Goal: Information Seeking & Learning: Compare options

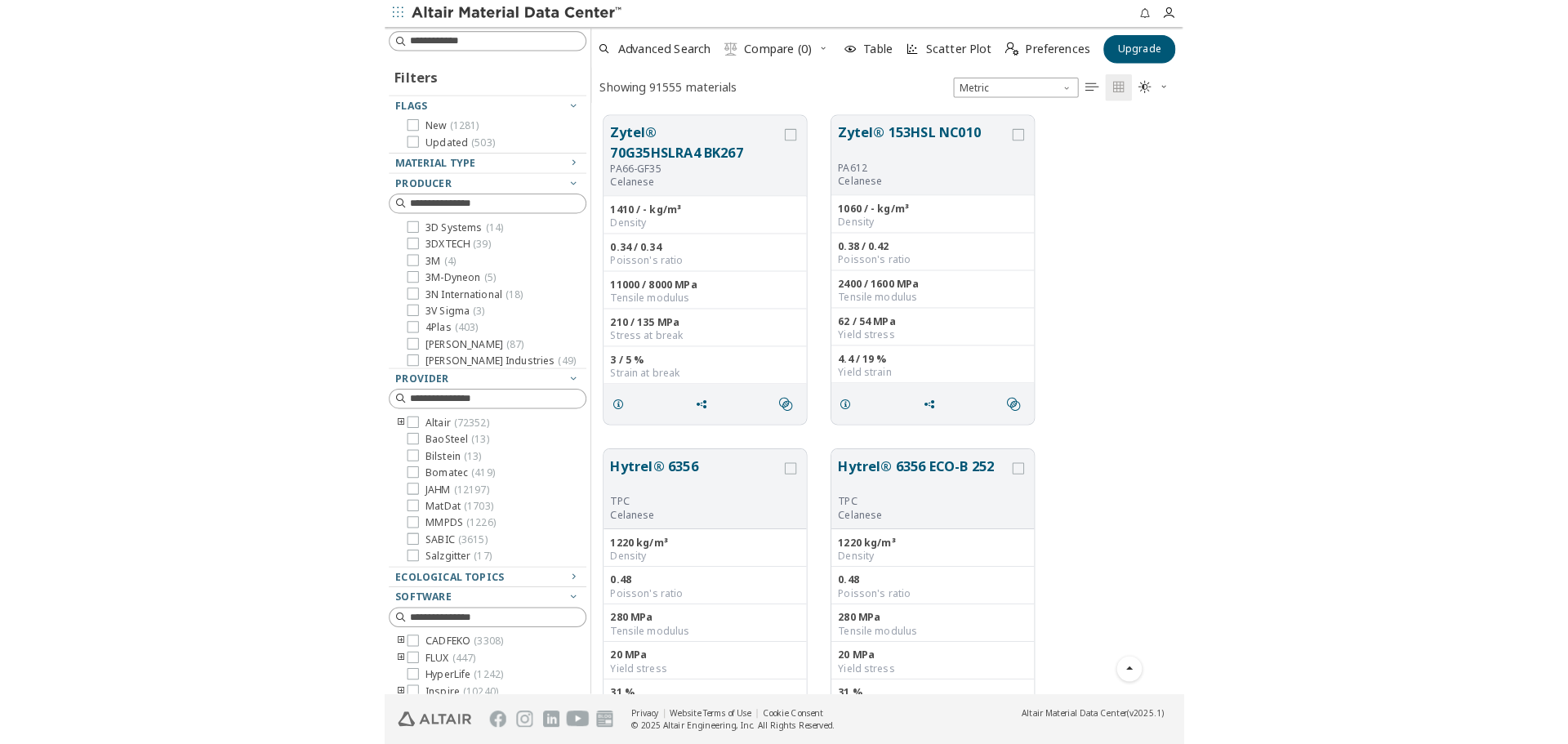
scroll to position [582, 1353]
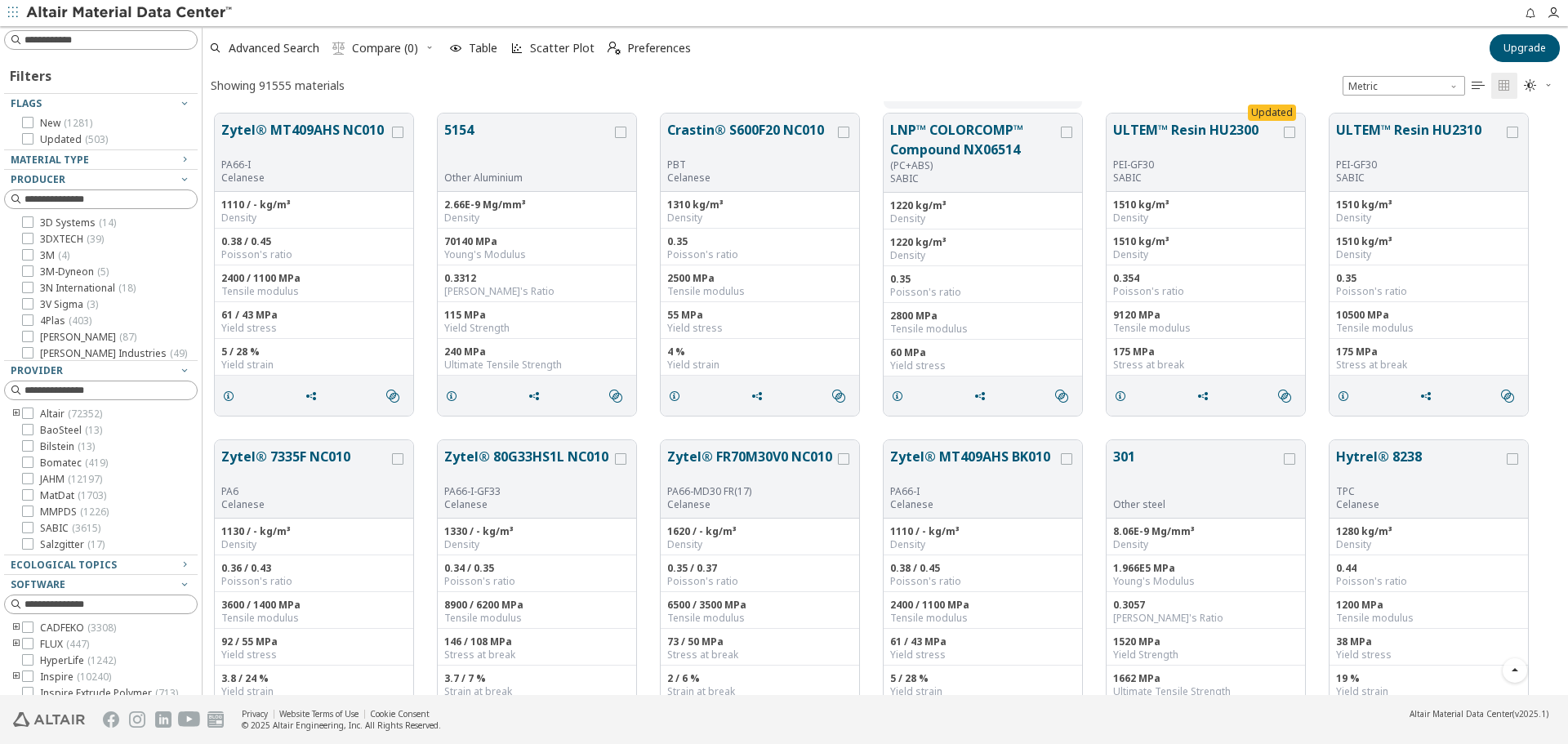
click at [655, 429] on div "Zytel® 7335F NC010 PA6 Celanese 1130 / - kg/m³ Density 0.36 / 0.43 Poisson's ra…" at bounding box center [885, 591] width 1365 height 327
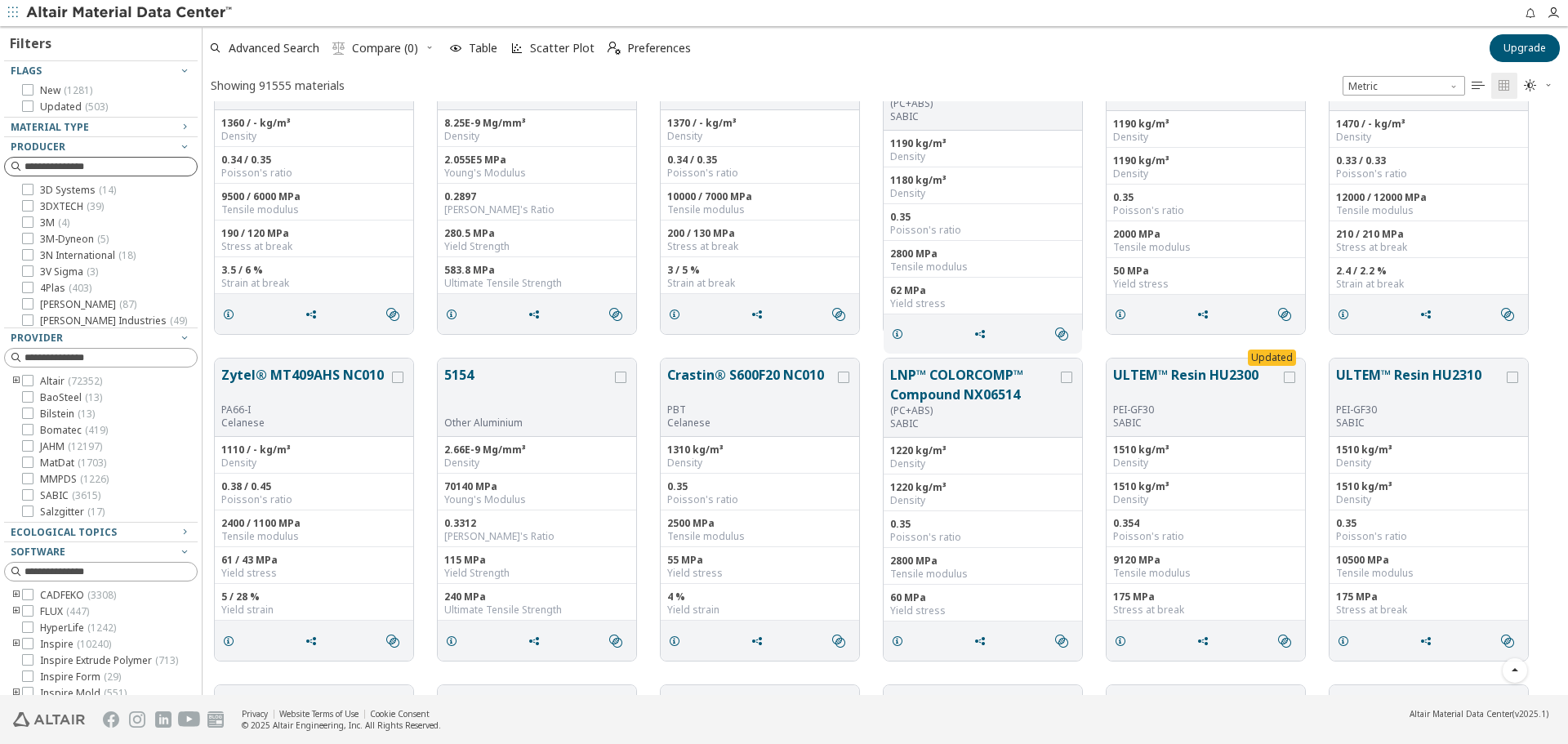
scroll to position [0, 0]
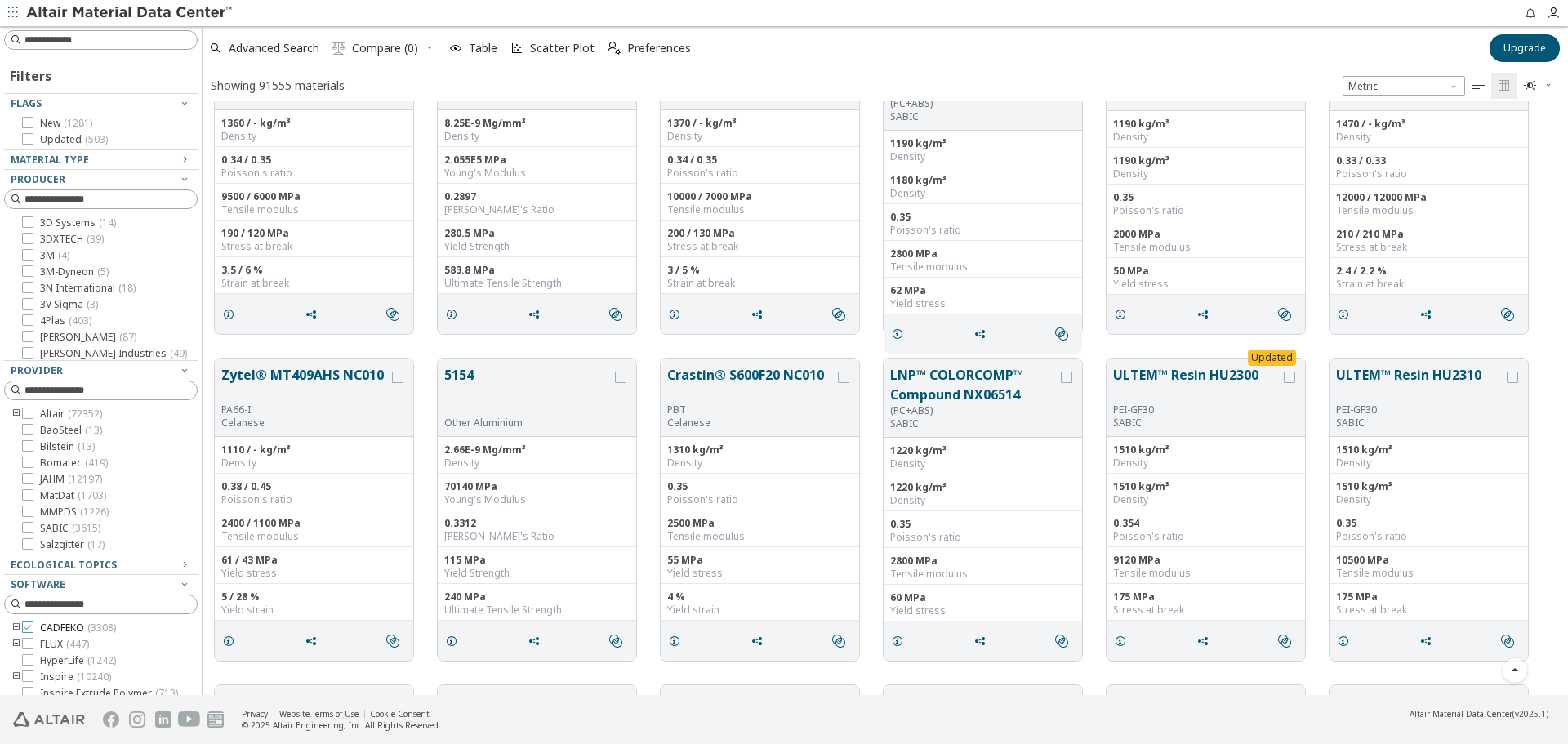
click at [29, 624] on icon at bounding box center [27, 627] width 11 height 11
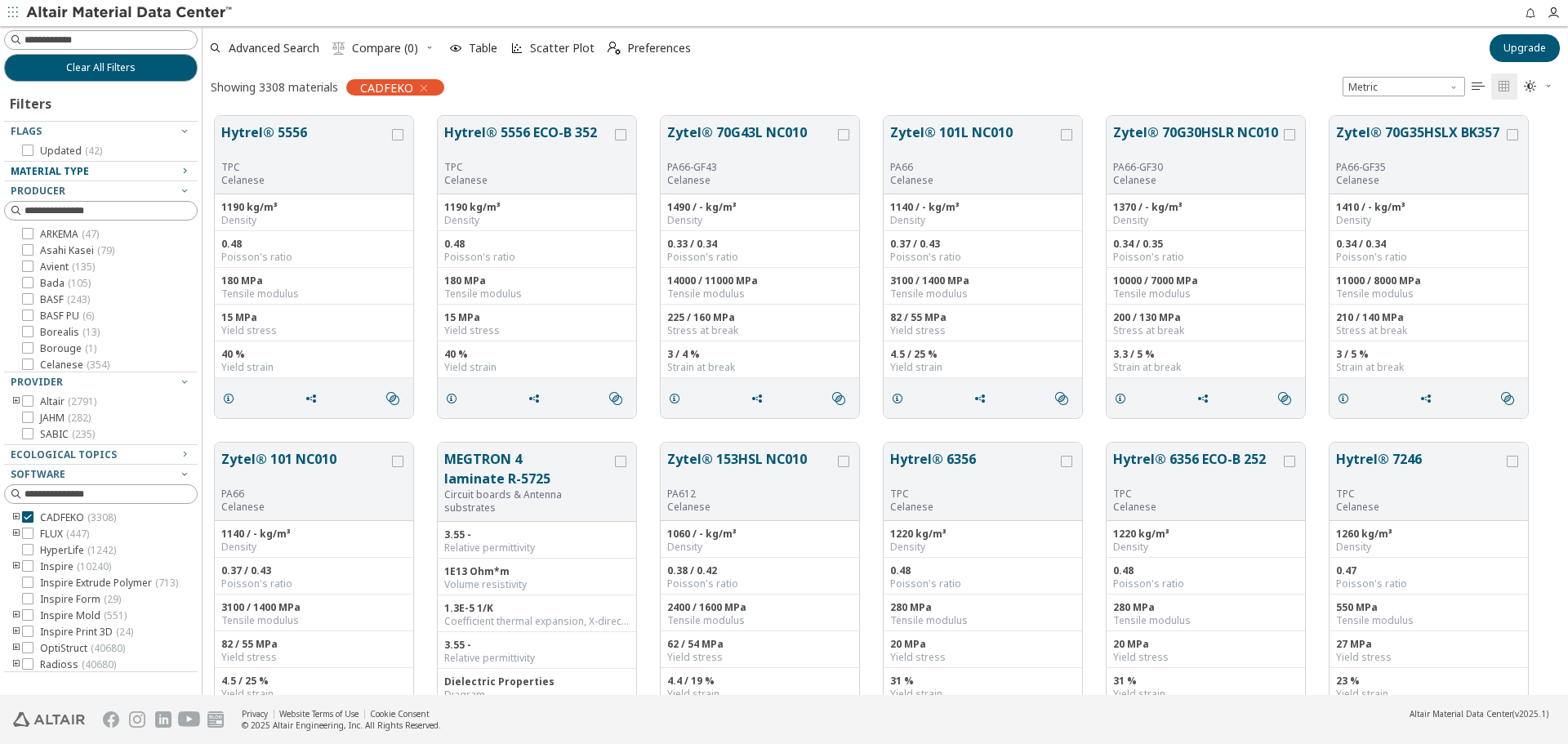
click at [181, 177] on icon "button" at bounding box center [184, 171] width 13 height 13
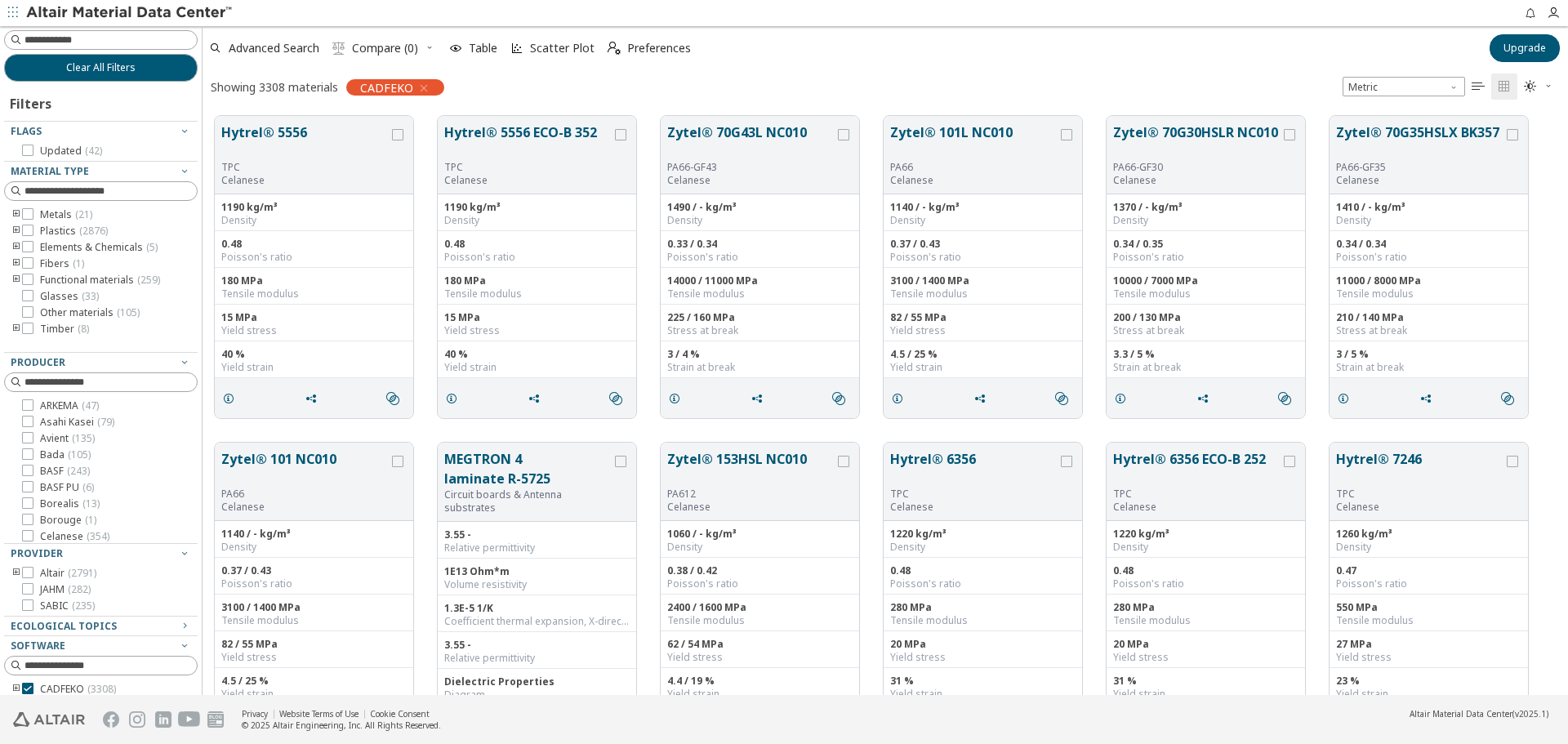
click at [18, 330] on icon "toogle group" at bounding box center [16, 329] width 11 height 13
click at [94, 343] on span "[PERSON_NAME] ( 8 )" at bounding box center [110, 342] width 91 height 13
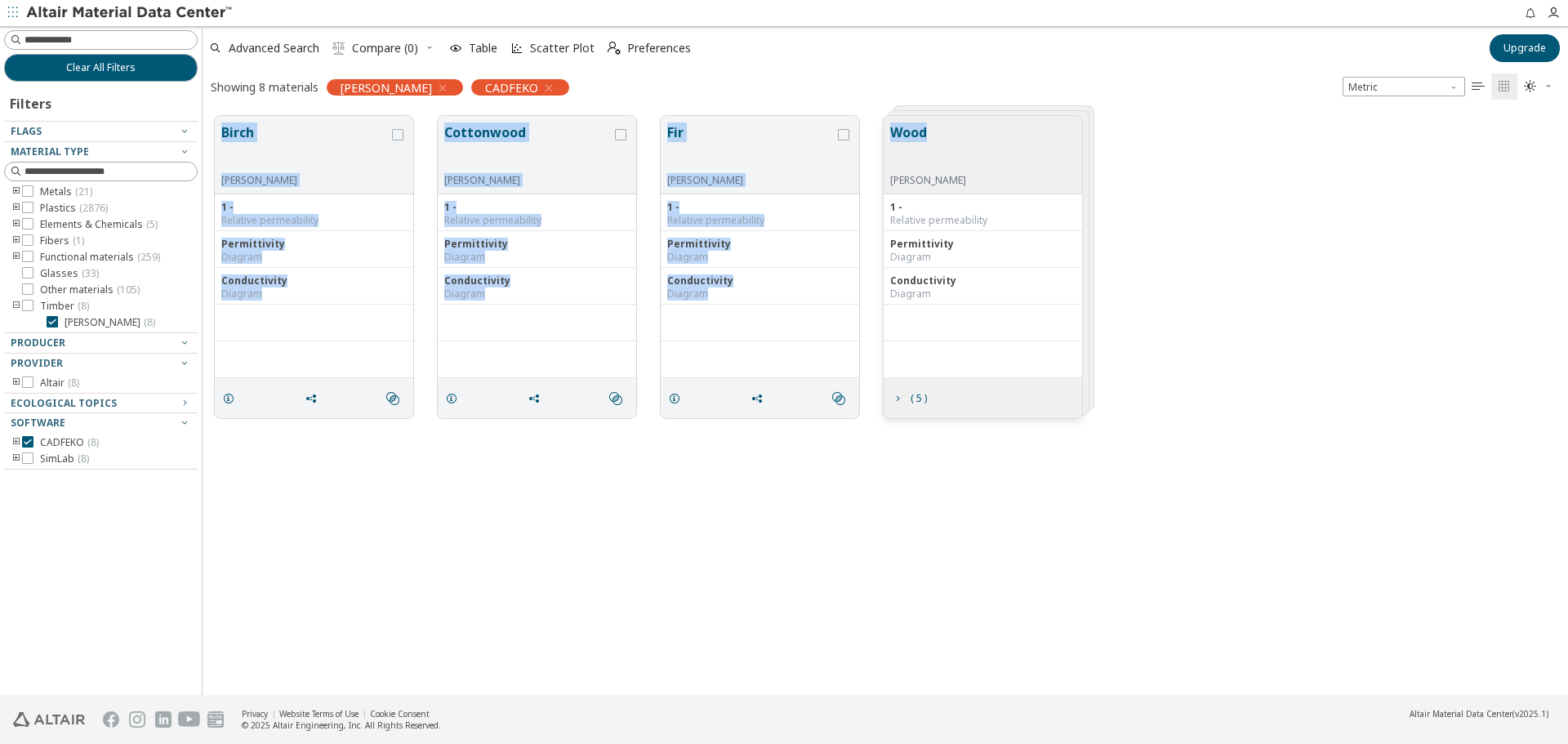
drag, startPoint x: 223, startPoint y: 120, endPoint x: 932, endPoint y: 135, distance: 709.2
click at [932, 135] on div "Birch [PERSON_NAME] 1 - Relative permeability Permittivity Diagram Conductivity…" at bounding box center [885, 267] width 1365 height 327
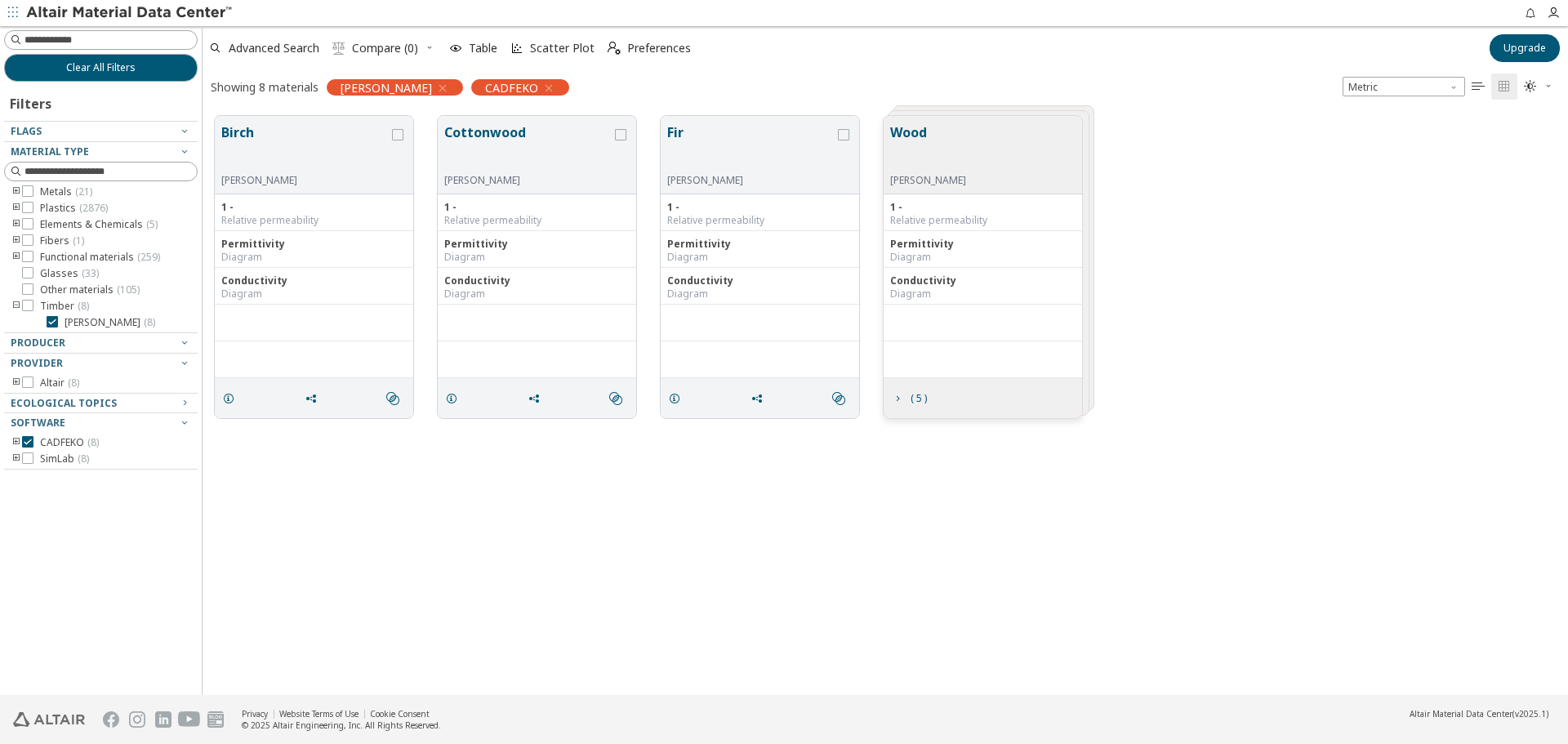
click at [1156, 274] on div "Birch [PERSON_NAME] 1 - Relative permeability Permittivity Diagram Conductivity…" at bounding box center [885, 267] width 1365 height 327
click at [469, 477] on div "Birch [PERSON_NAME] 1 - Relative permeability Permittivity Diagram Conductivity…" at bounding box center [885, 399] width 1365 height 592
drag, startPoint x: 1016, startPoint y: 137, endPoint x: 1010, endPoint y: 146, distance: 10.8
click at [1016, 138] on div "Wood [PERSON_NAME]" at bounding box center [983, 155] width 198 height 79
click at [1030, 126] on div "Wood [PERSON_NAME]" at bounding box center [983, 155] width 198 height 79
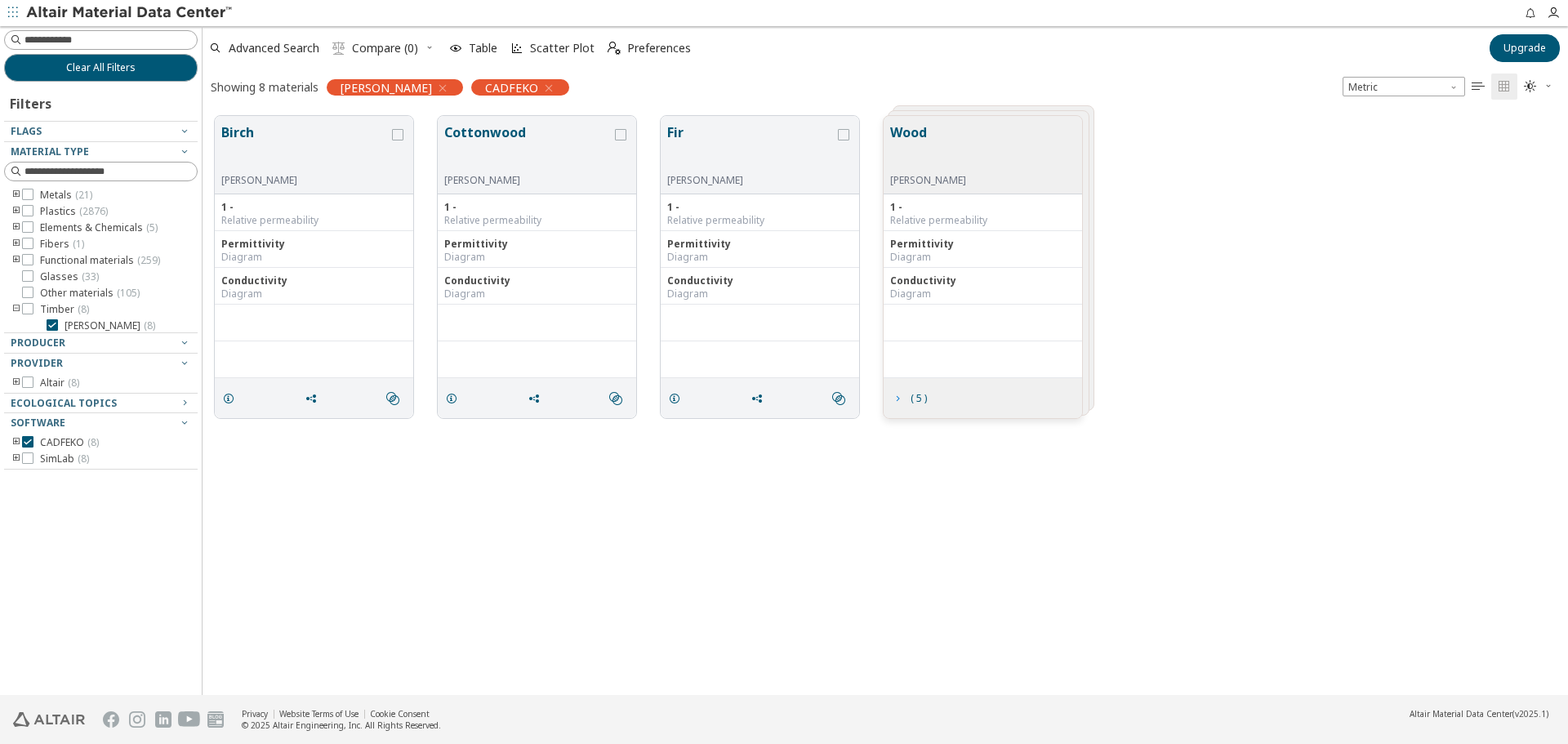
click at [896, 399] on icon "grid" at bounding box center [897, 398] width 13 height 13
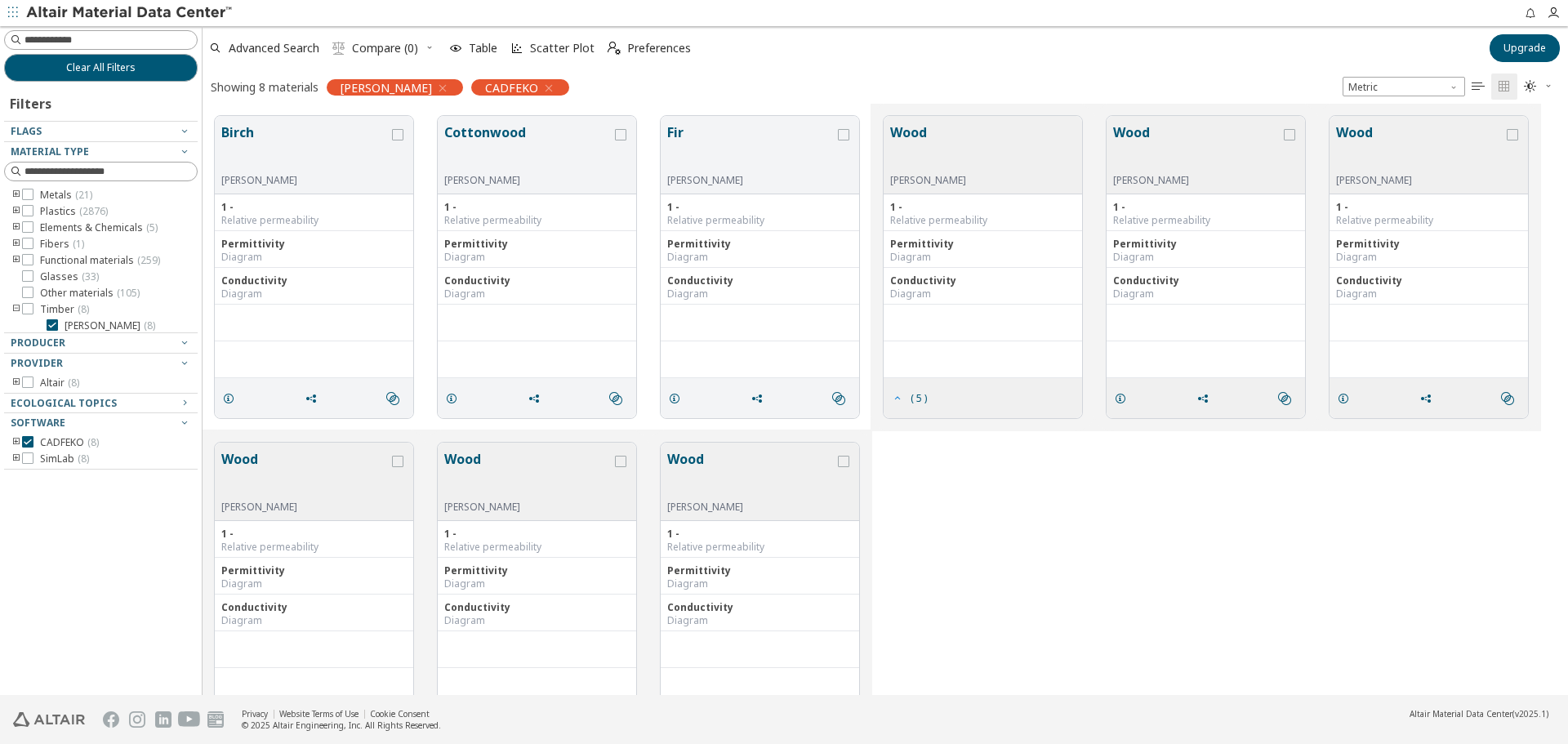
click at [893, 402] on icon "grid" at bounding box center [897, 398] width 13 height 13
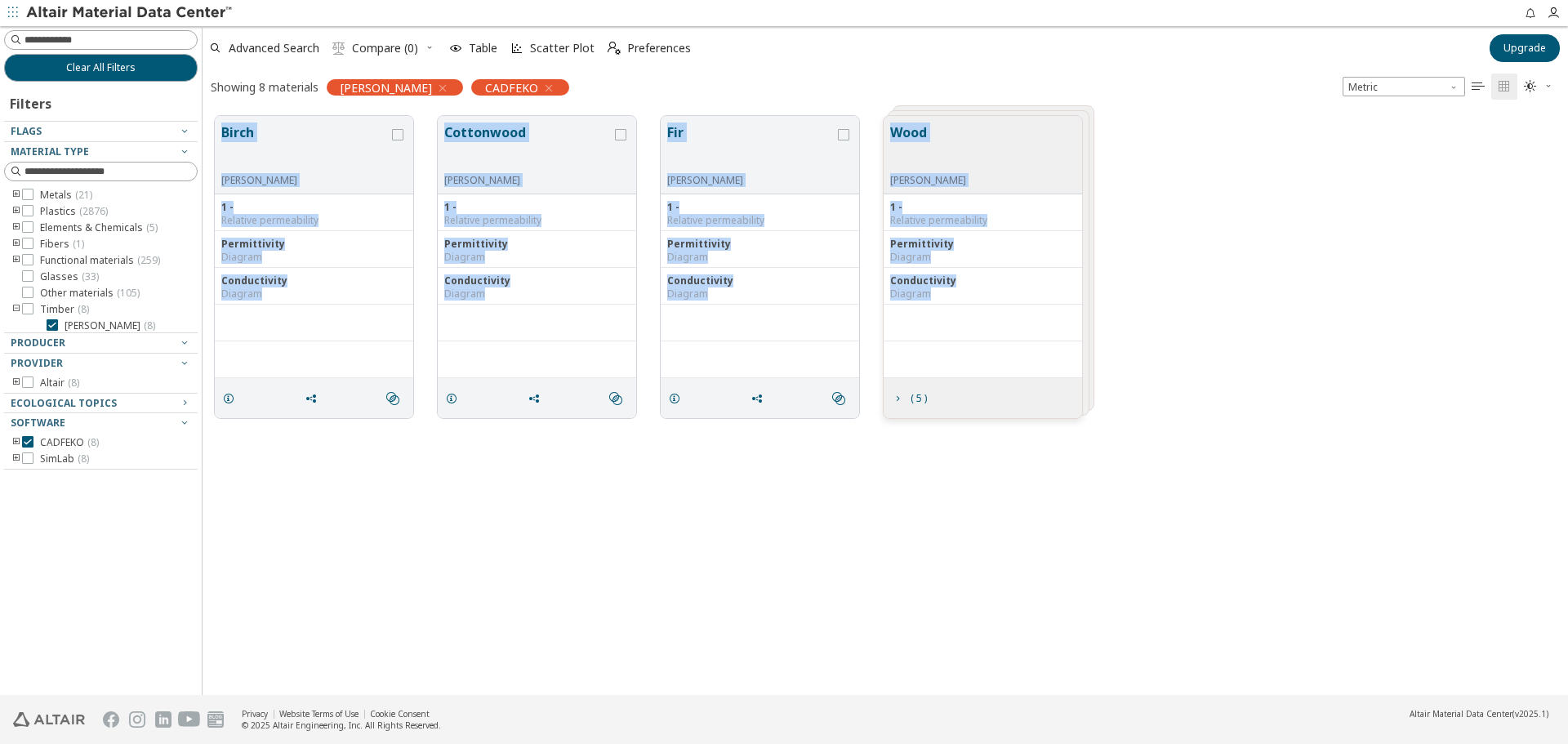
drag, startPoint x: 232, startPoint y: 123, endPoint x: 945, endPoint y: 295, distance: 733.5
click at [954, 294] on div "Birch [PERSON_NAME] 1 - Relative permeability Permittivity Diagram Conductivity…" at bounding box center [885, 267] width 1365 height 327
copy div "Birch [PERSON_NAME] 1 - Relative permeability Permittivity Diagram Conductivity…"
click at [34, 195] on label "Metals ( 21 )" at bounding box center [56, 195] width 70 height 13
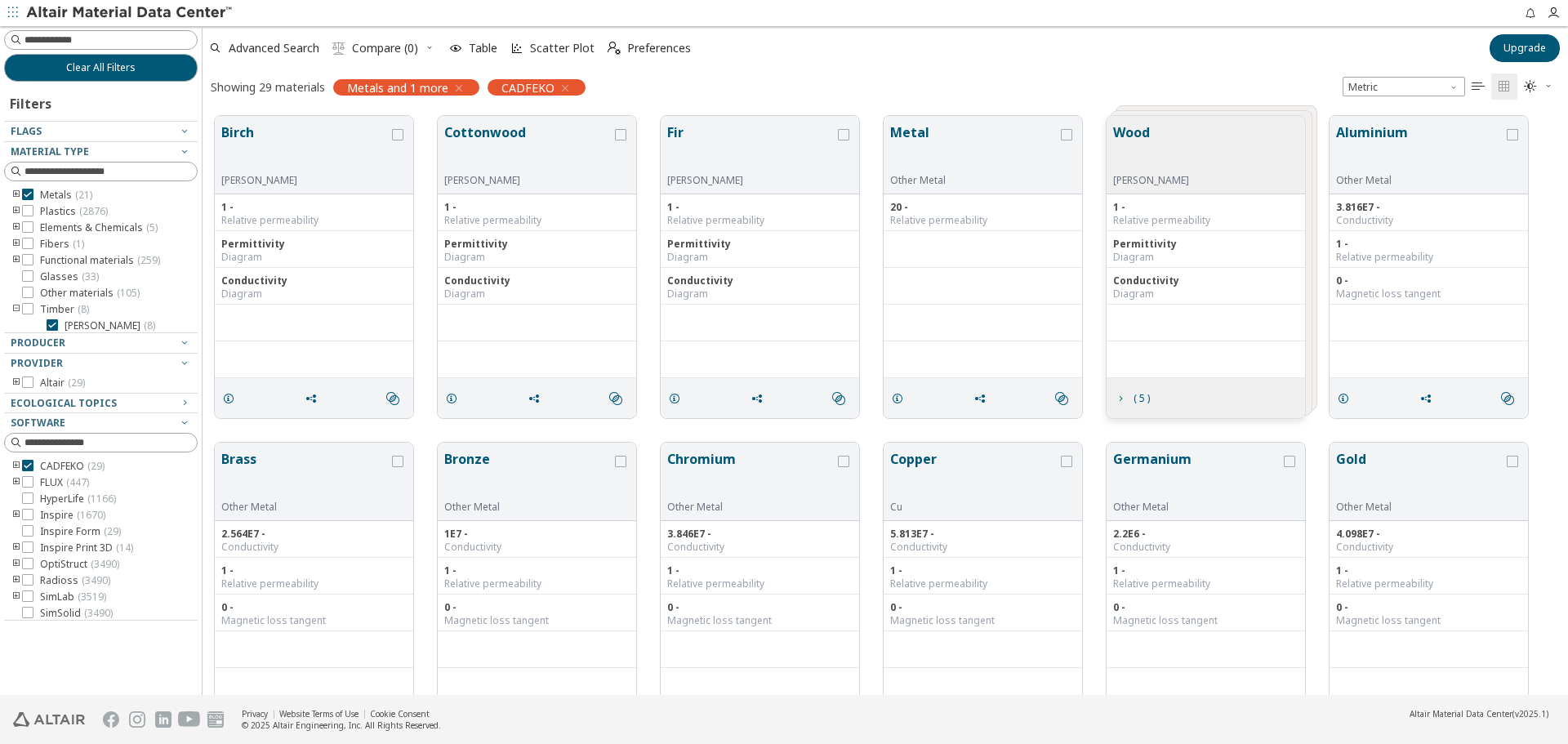
click at [65, 323] on span "[PERSON_NAME] ( 8 )" at bounding box center [110, 326] width 91 height 13
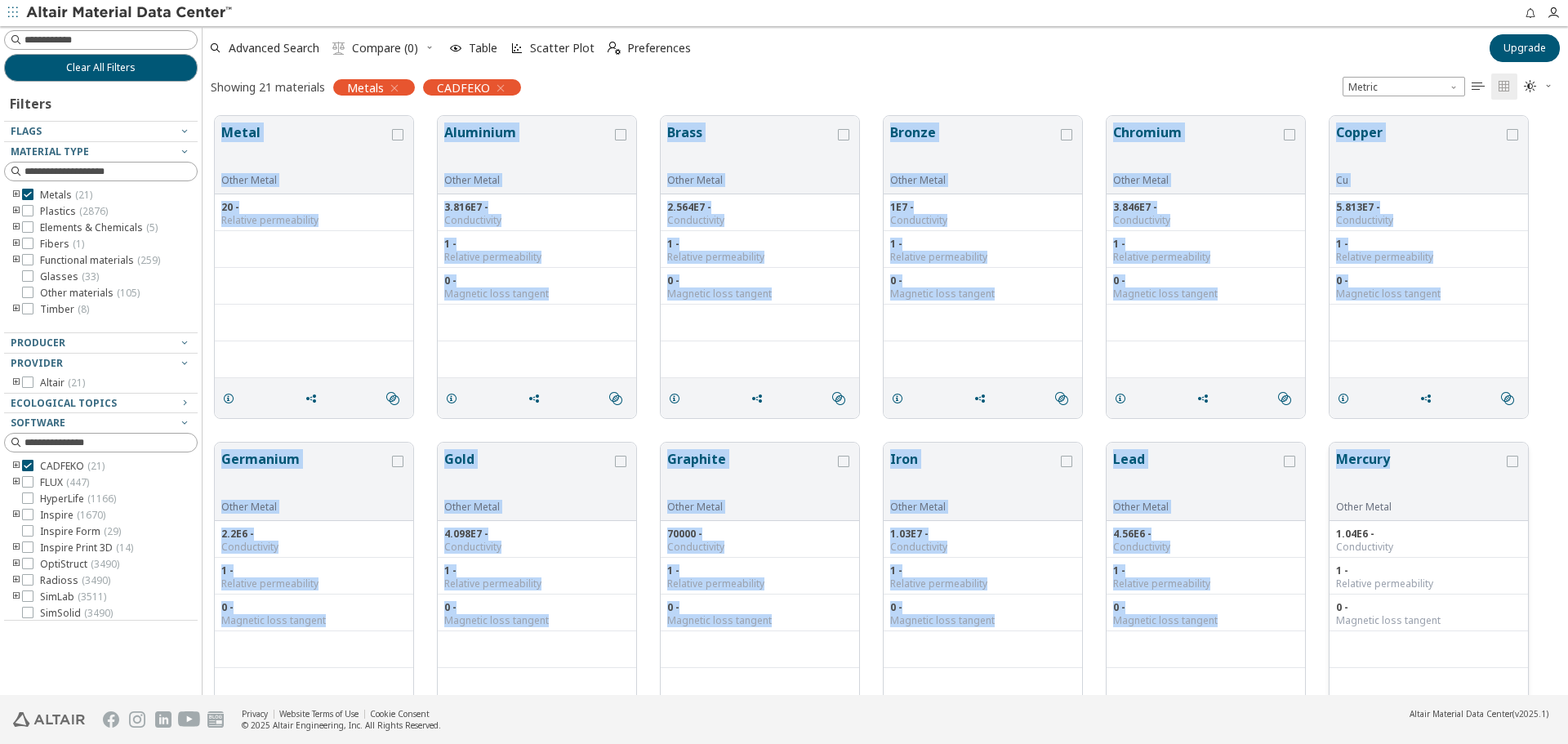
drag, startPoint x: 223, startPoint y: 146, endPoint x: 1395, endPoint y: 460, distance: 1213.3
click at [1395, 460] on div "Metal Other Metal 20 - Relative permeability  Aluminium Other Metal 3.816E7 - …" at bounding box center [885, 757] width 1365 height 1307
copy div "Metal Other Metal 20 - Relative permeability  Aluminium Other Metal 3.816E7 - …"
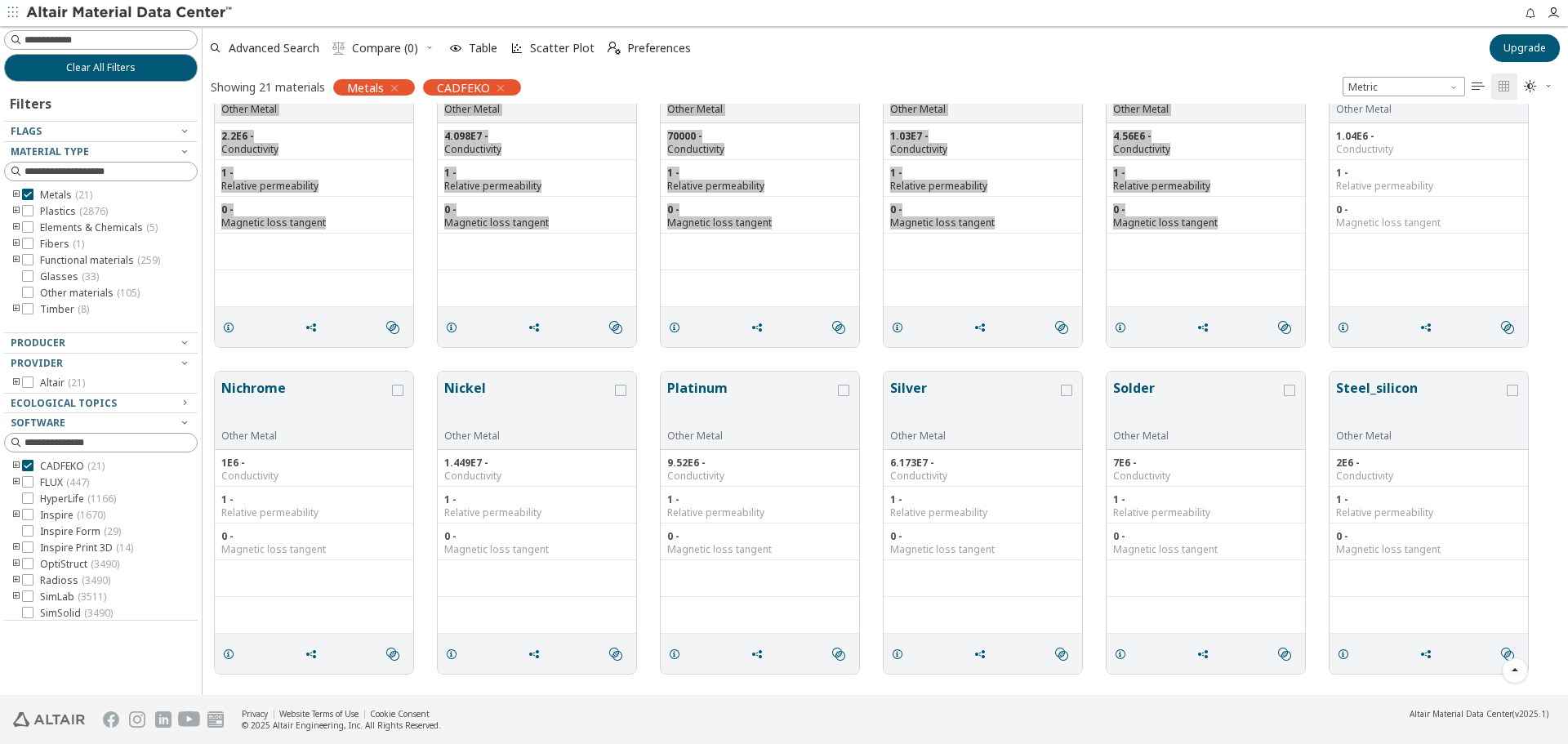
scroll to position [490, 0]
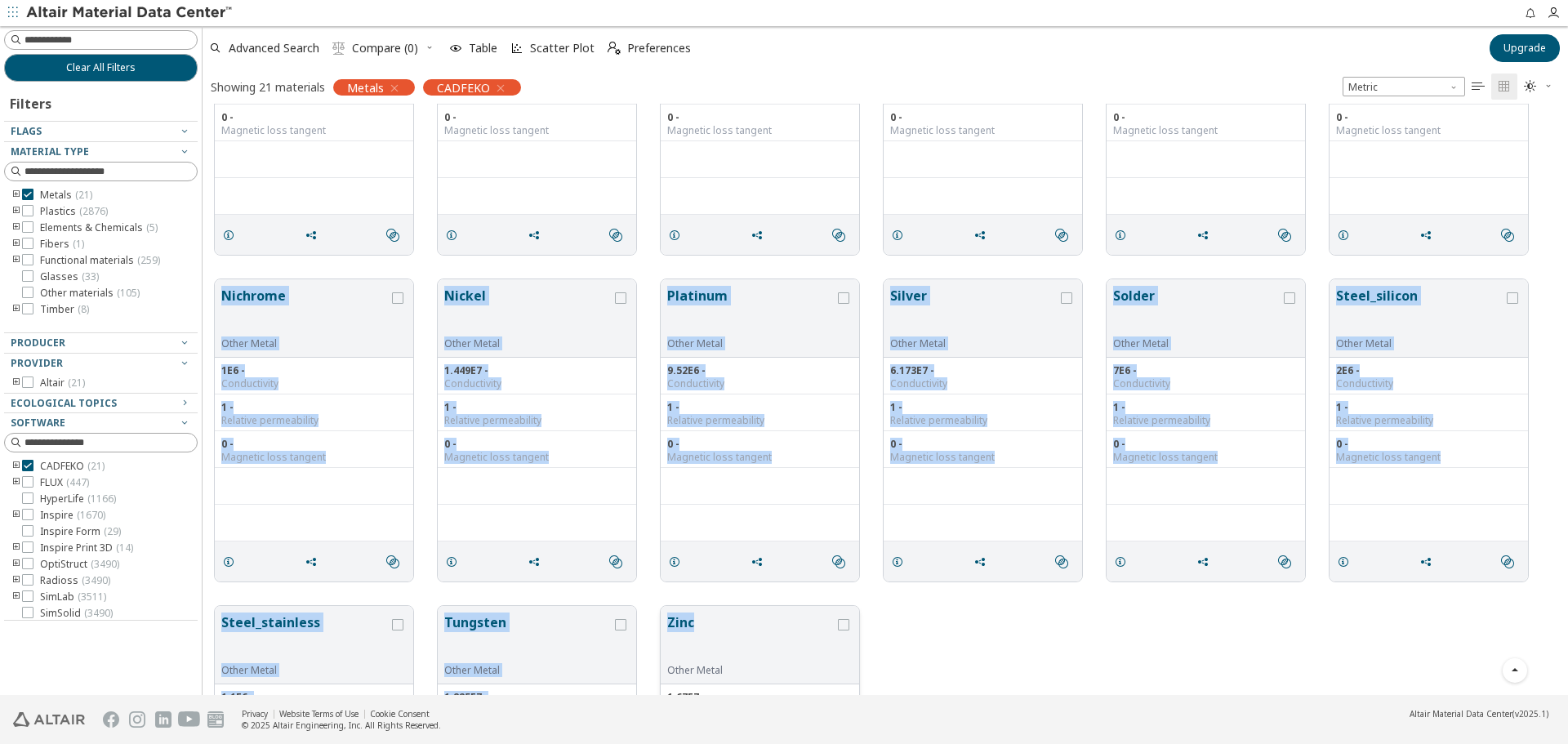
drag, startPoint x: 285, startPoint y: 294, endPoint x: 705, endPoint y: 618, distance: 530.4
click at [705, 618] on div "Metal Other Metal 20 - Relative permeability  Aluminium Other Metal 3.816E7 - …" at bounding box center [885, 267] width 1365 height 1307
copy div "Nichrome Other Metal 1E6 - Conductivity 1 - Relative permeability 0 - Magnetic …"
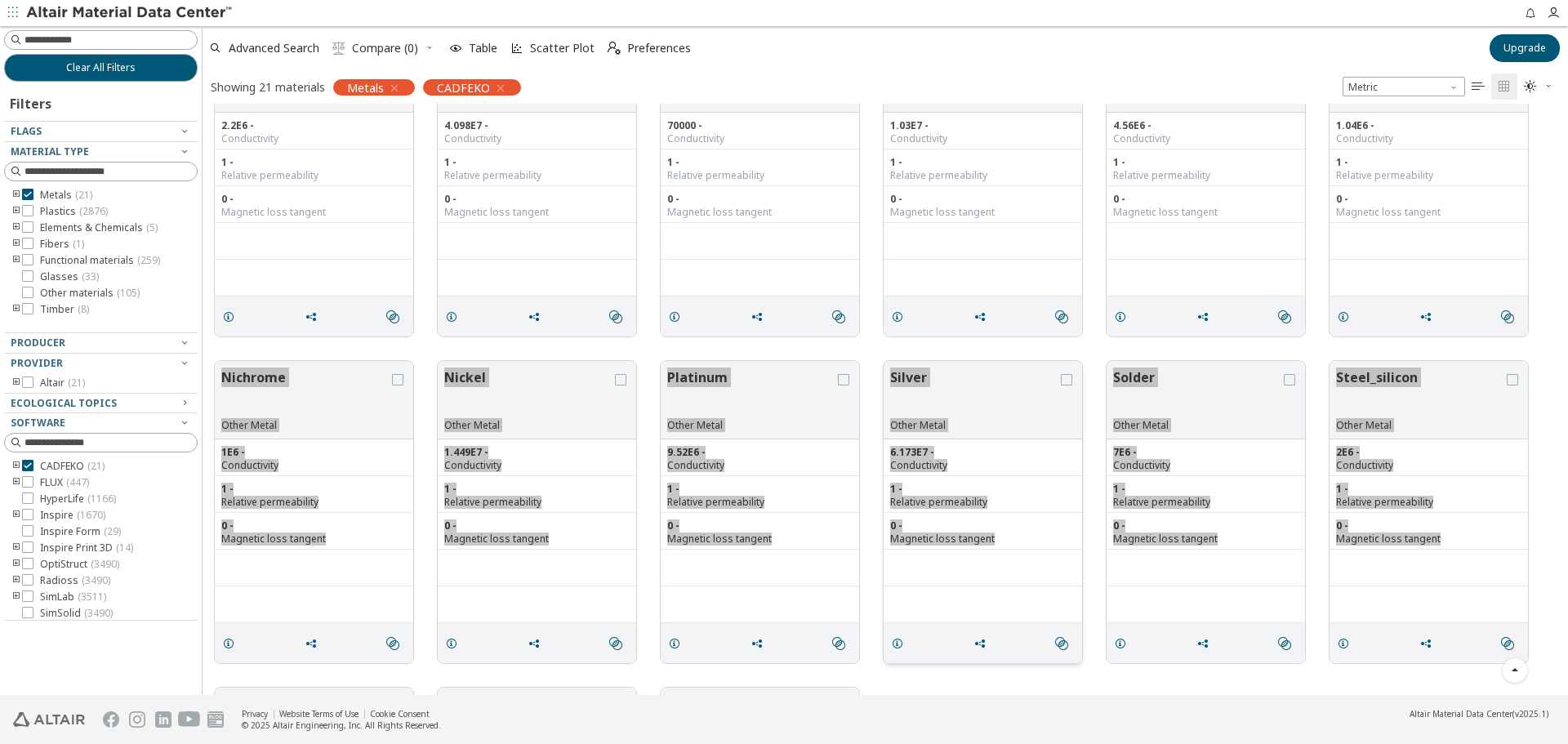
scroll to position [572, 0]
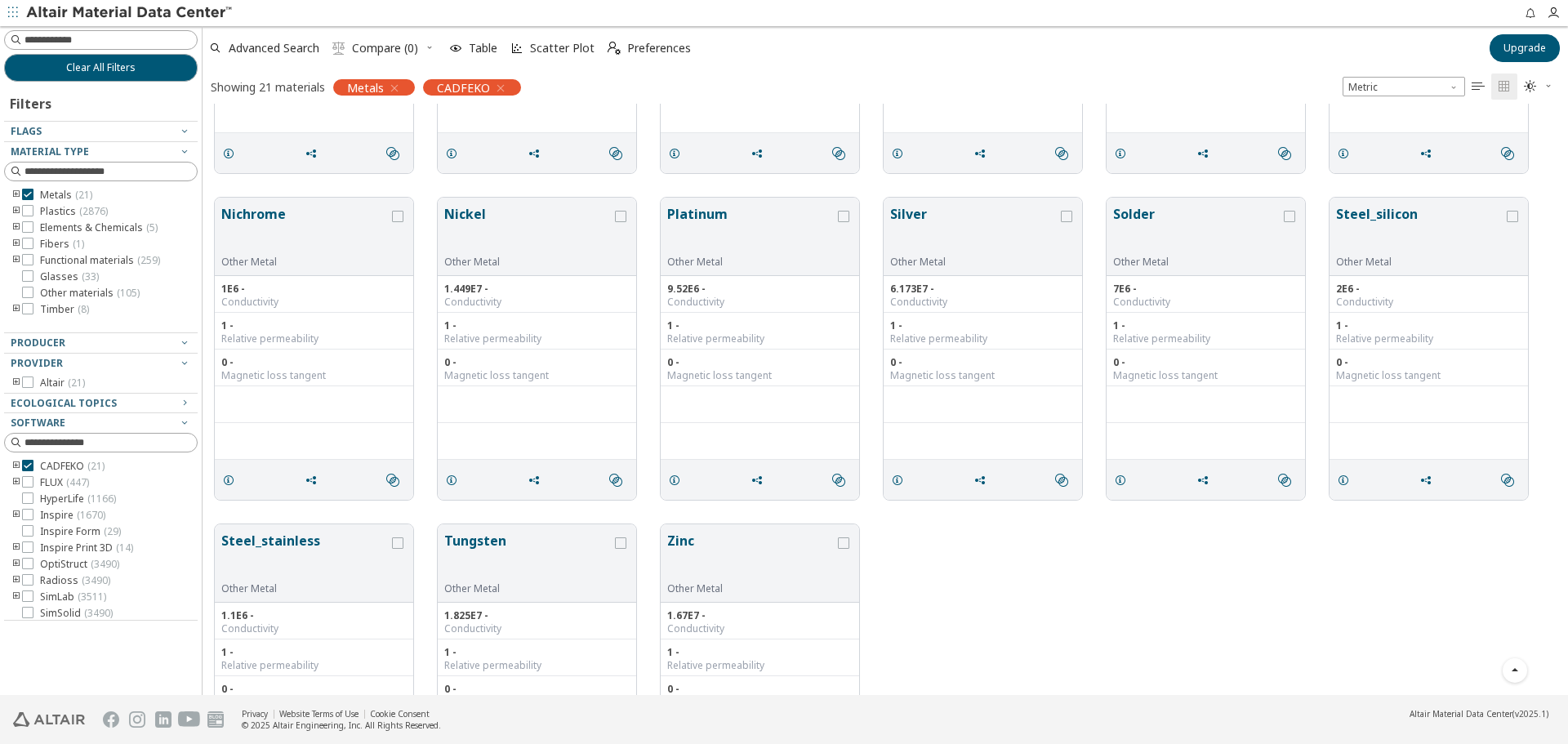
click at [949, 530] on div "Steel_stainless Other Metal 1.1E6 - Conductivity 1 - Relative permeability 0 - …" at bounding box center [885, 675] width 1365 height 327
click at [975, 641] on div "Steel_stainless Other Metal 1.1E6 - Conductivity 1 - Relative permeability 0 - …" at bounding box center [885, 675] width 1365 height 327
click at [1045, 565] on div "Steel_stainless Other Metal 1.1E6 - Conductivity 1 - Relative permeability 0 - …" at bounding box center [885, 675] width 1365 height 327
click at [34, 484] on label "FLUX ( 447 )" at bounding box center [55, 482] width 67 height 13
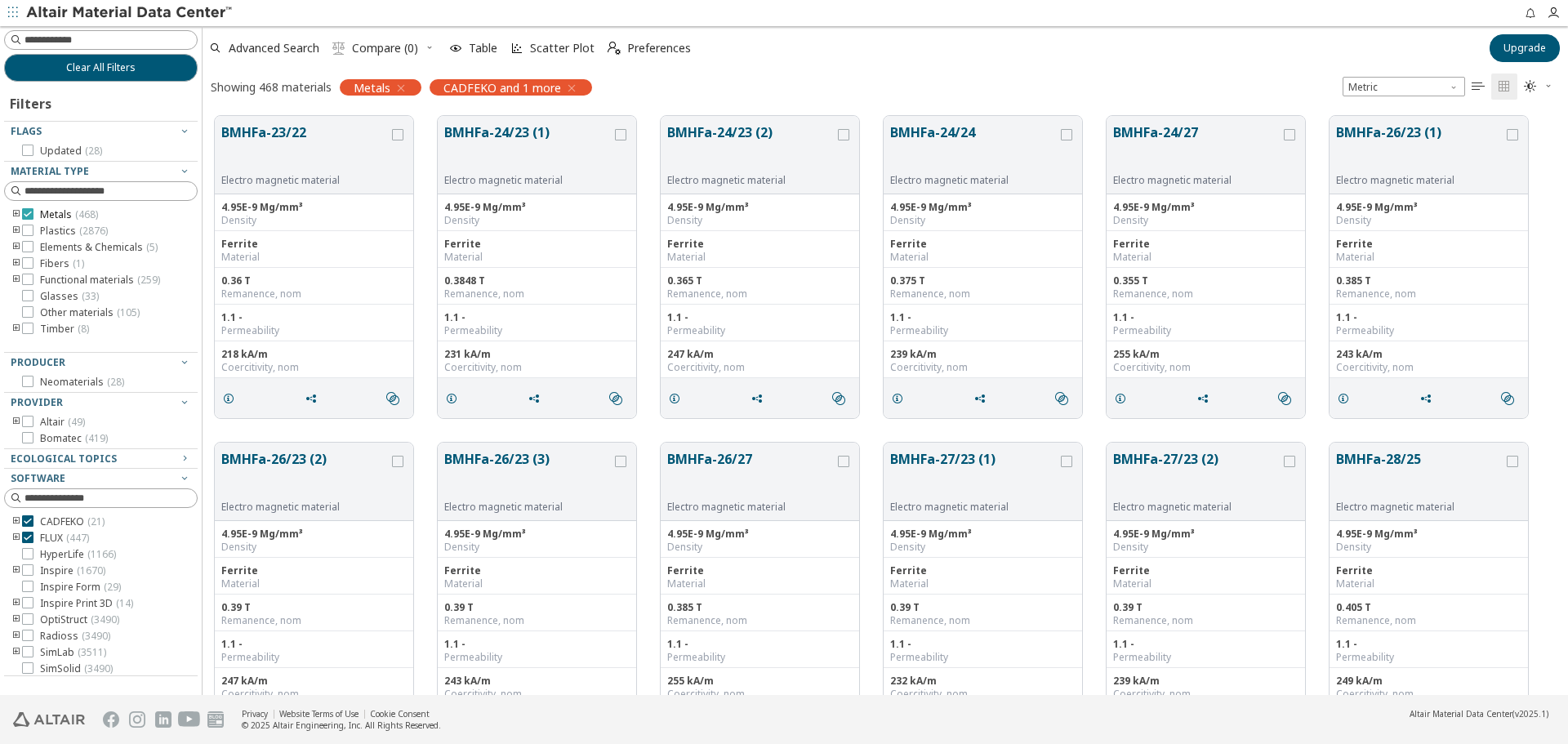
click at [25, 219] on div at bounding box center [27, 214] width 11 height 11
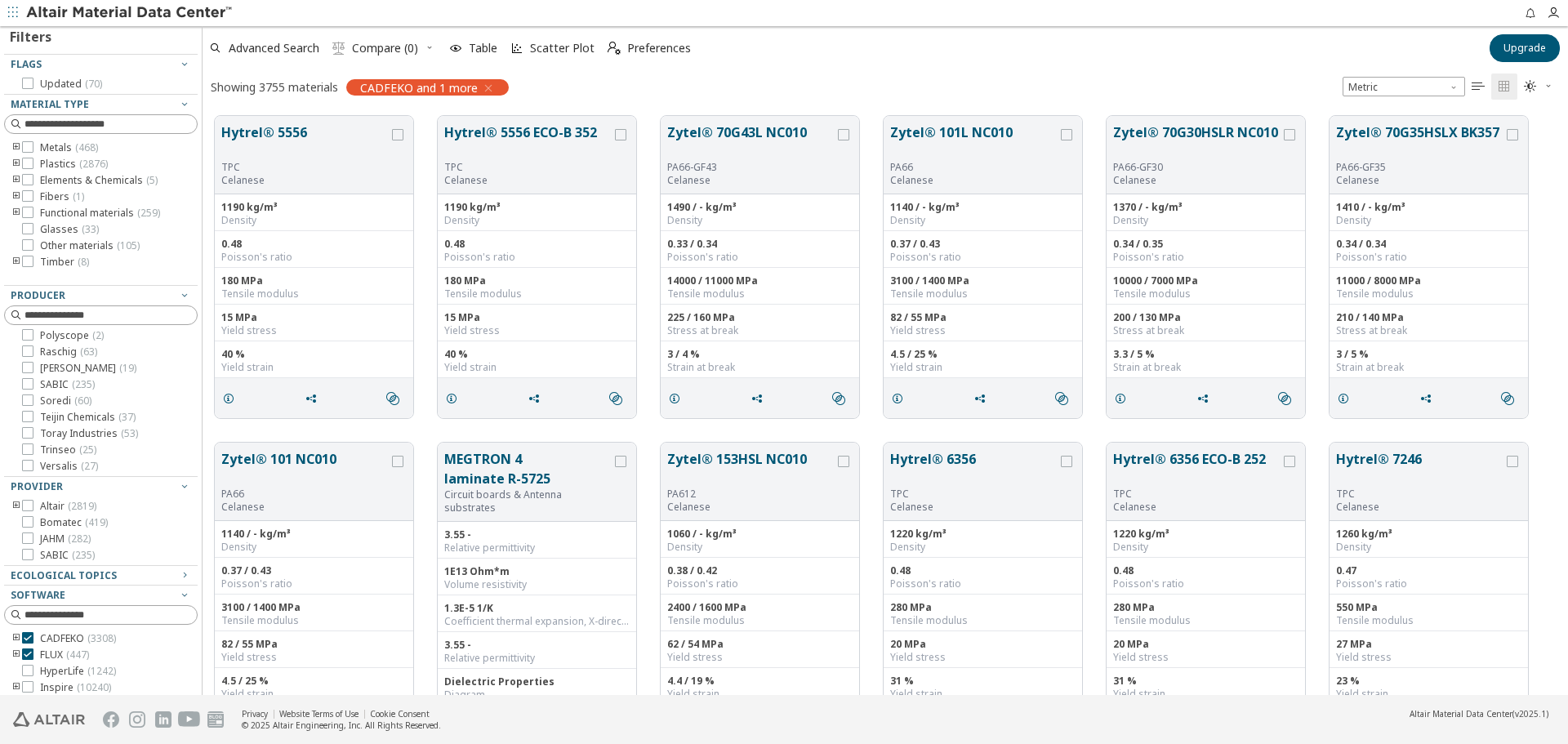
scroll to position [164, 0]
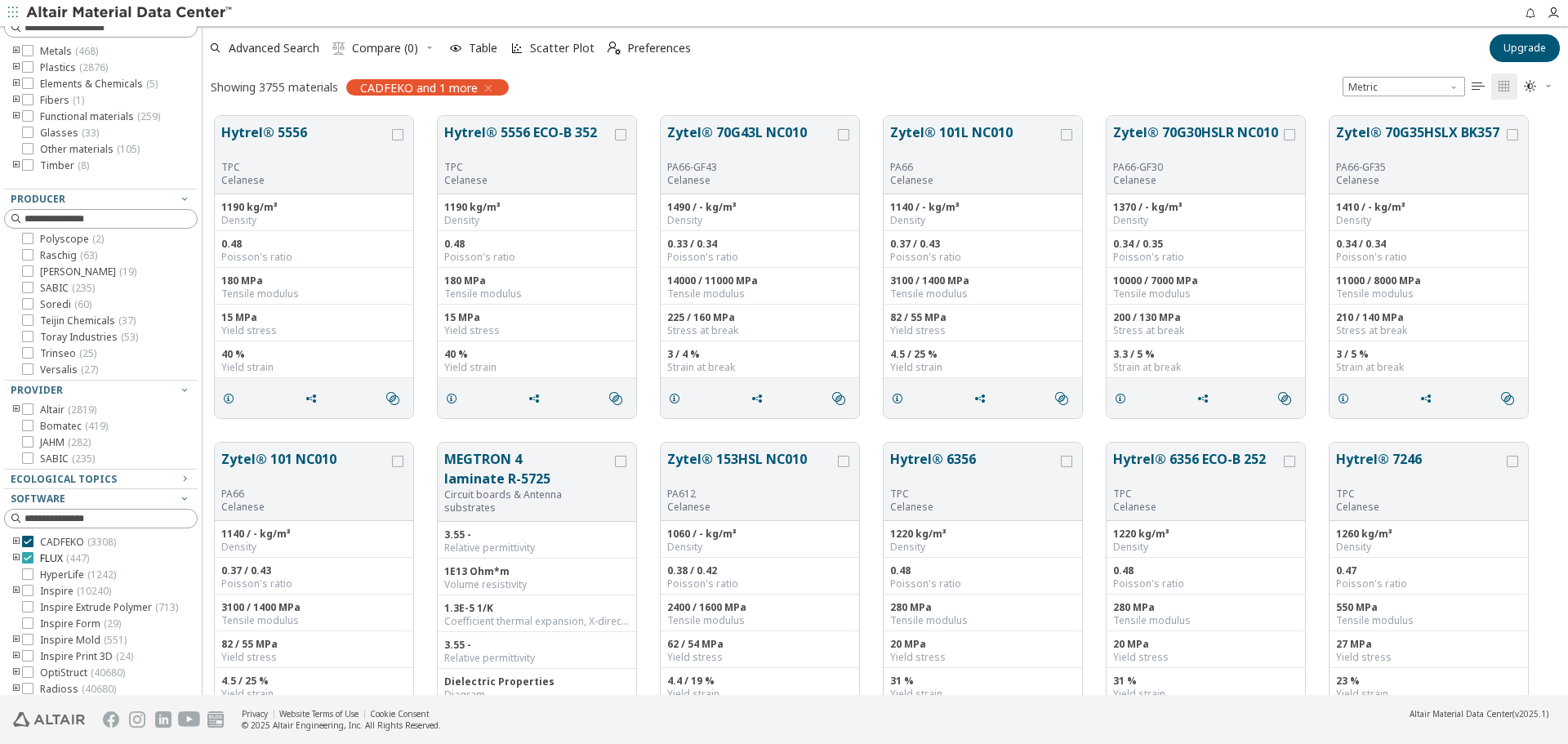
click at [54, 560] on span "FLUX ( 447 )" at bounding box center [64, 559] width 49 height 13
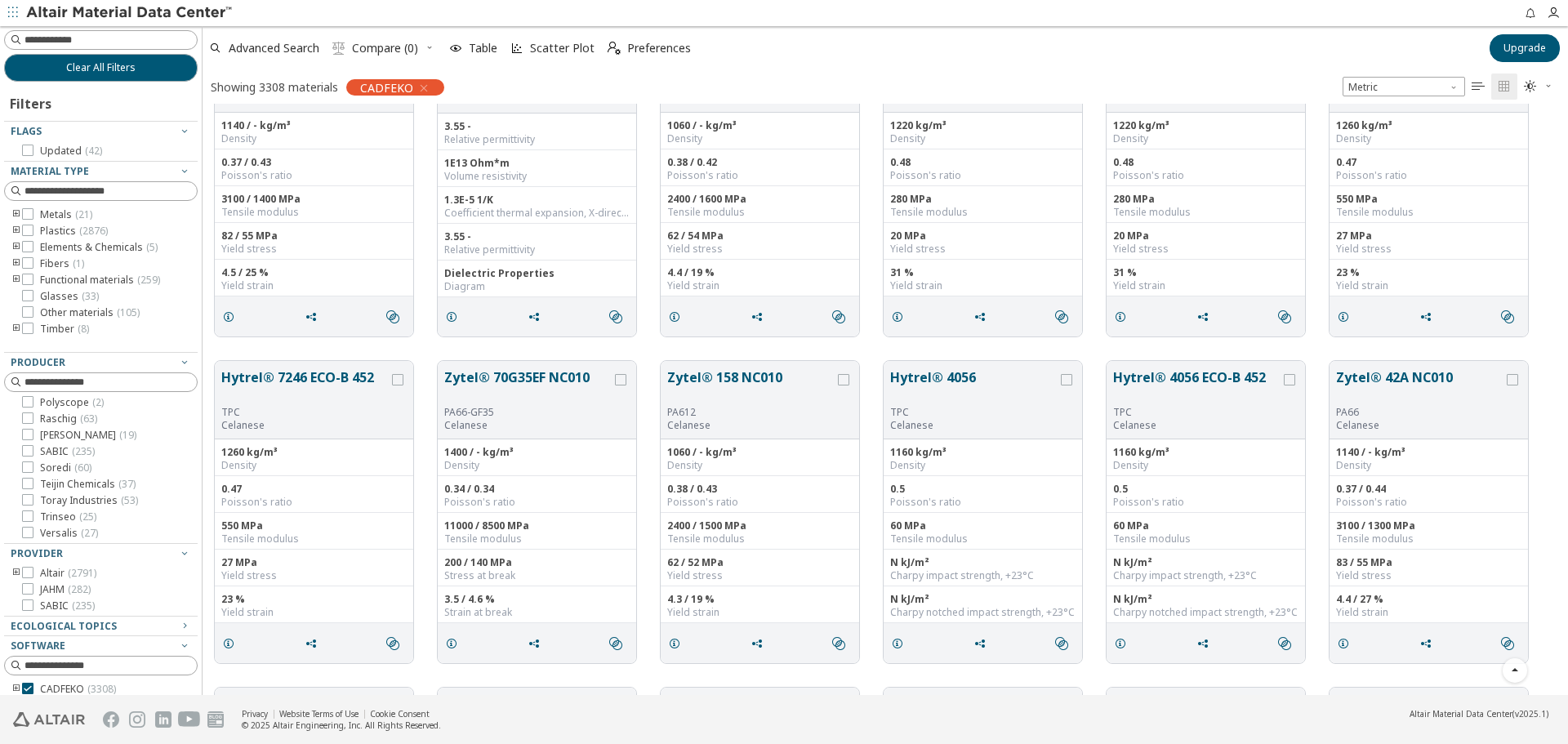
scroll to position [152, 0]
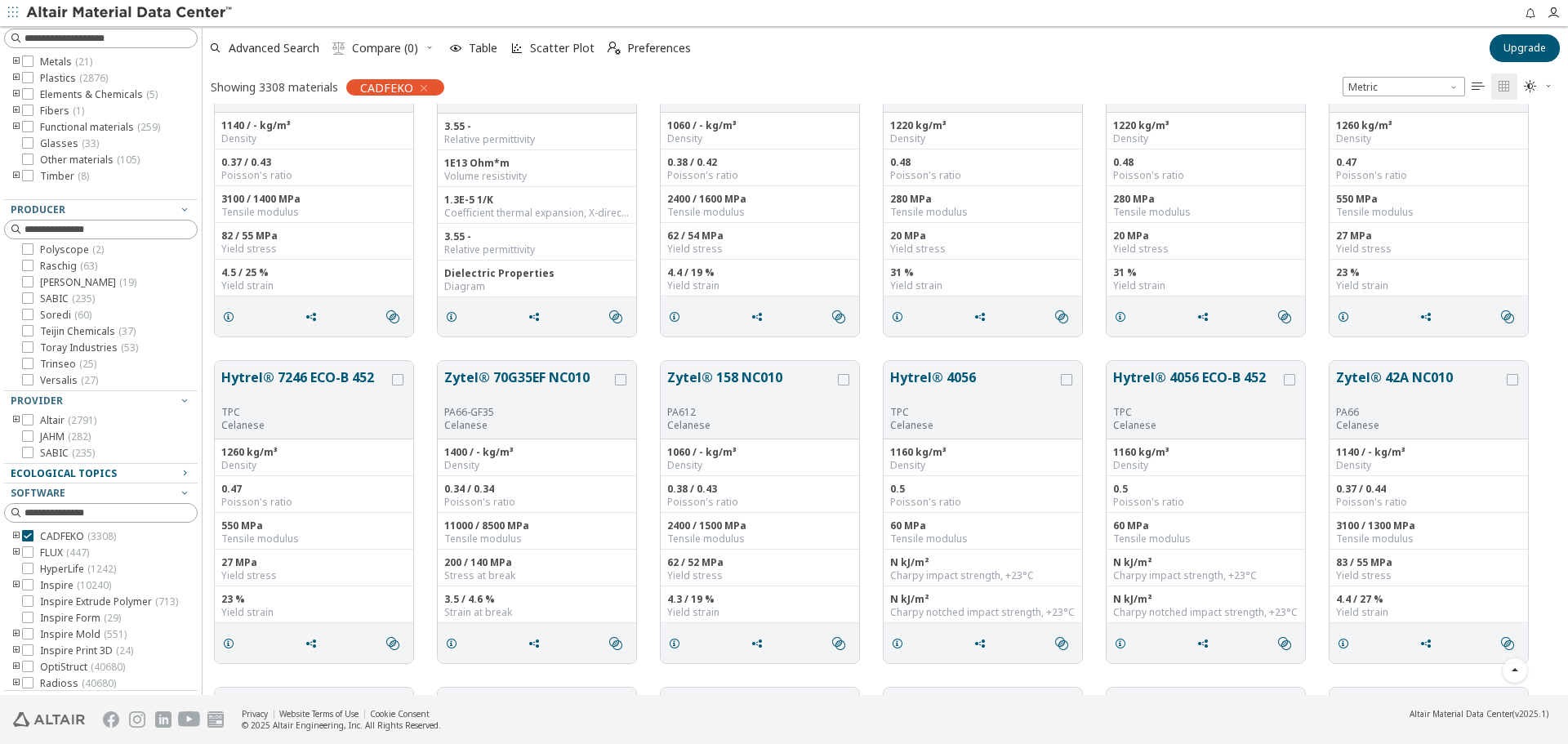
click at [160, 479] on div "Ecological Topics" at bounding box center [94, 474] width 167 height 13
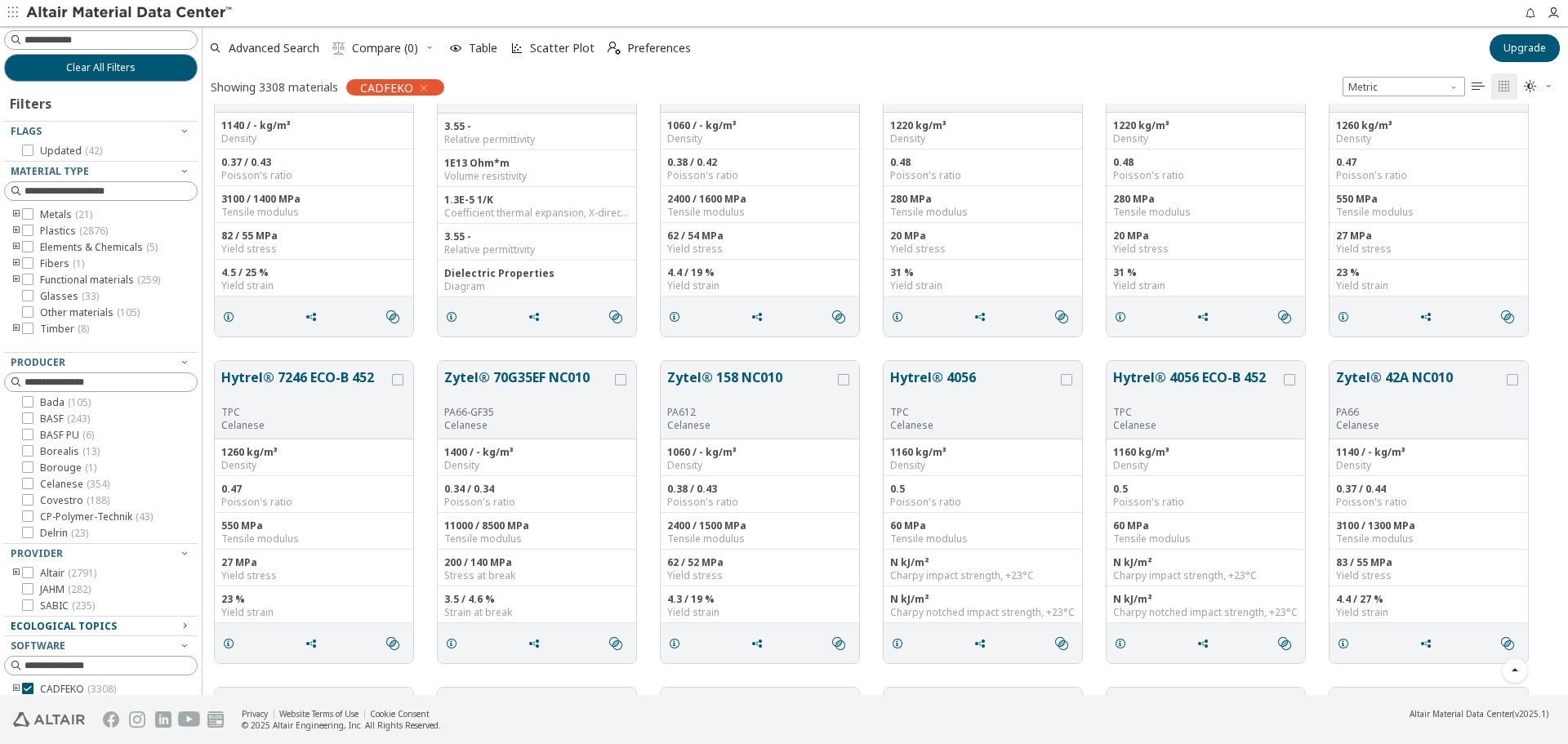
click at [10, 7] on icon "button" at bounding box center [12, 13] width 10 height 13
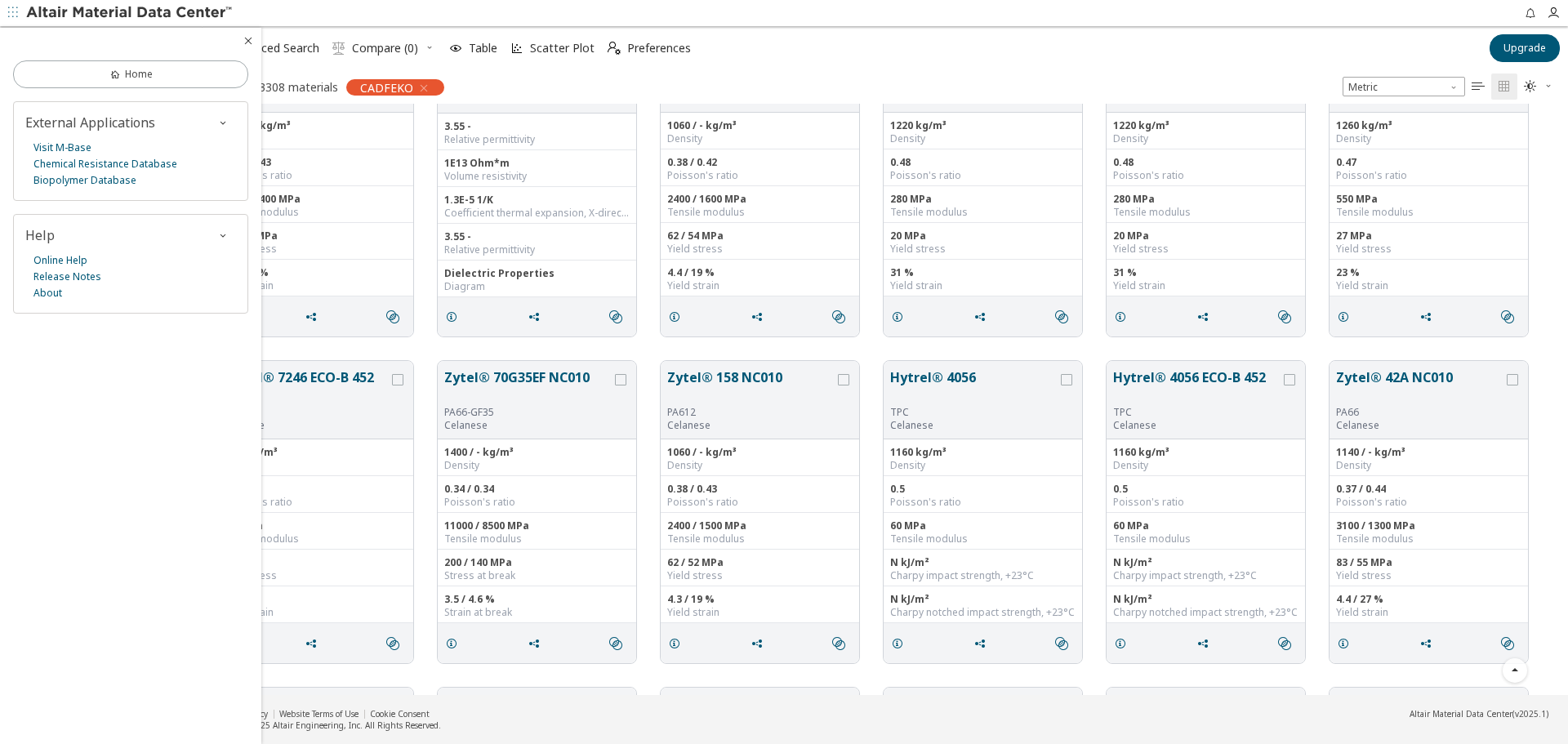
click at [10, 7] on icon "button" at bounding box center [12, 13] width 10 height 13
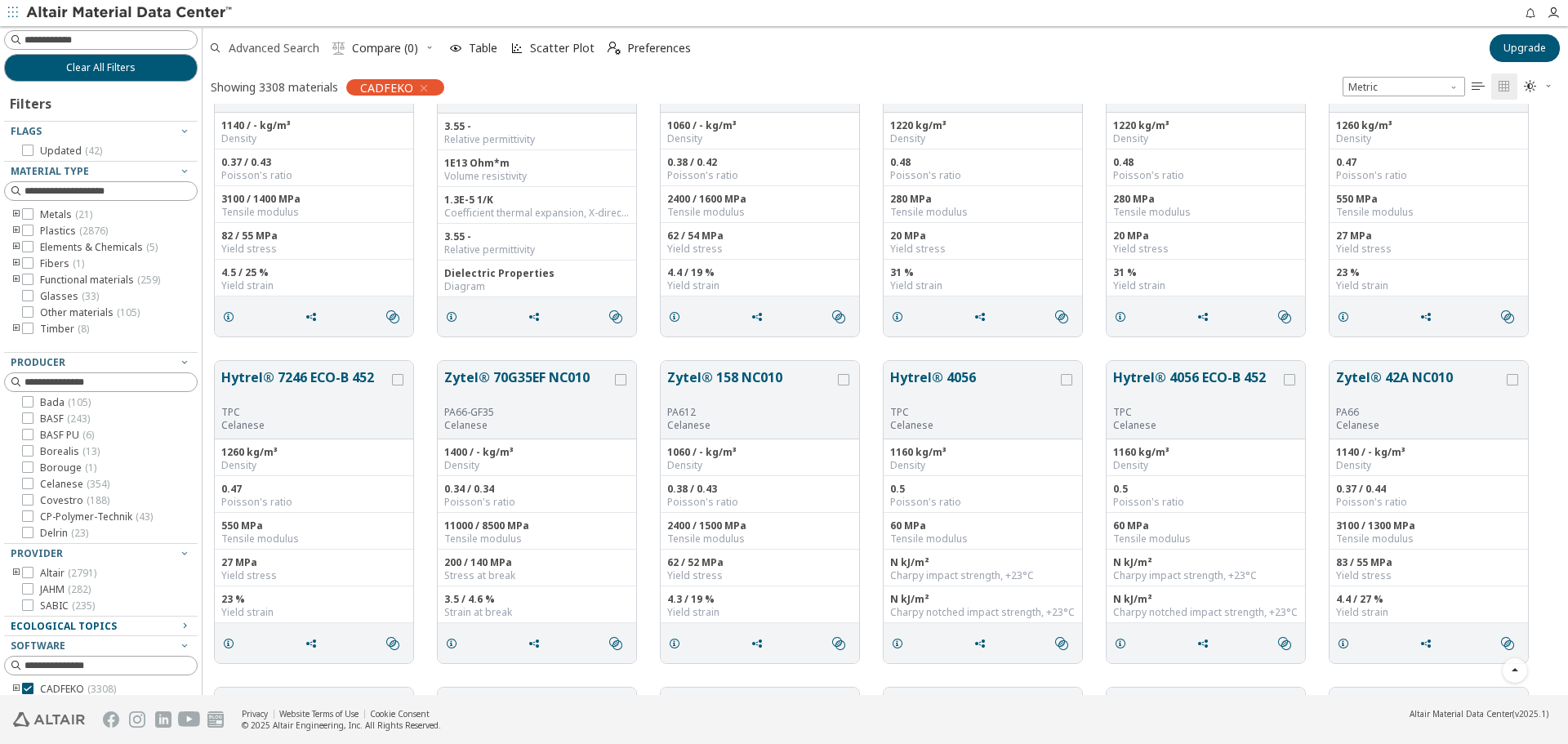
click at [261, 46] on span "Advanced Search" at bounding box center [274, 48] width 91 height 11
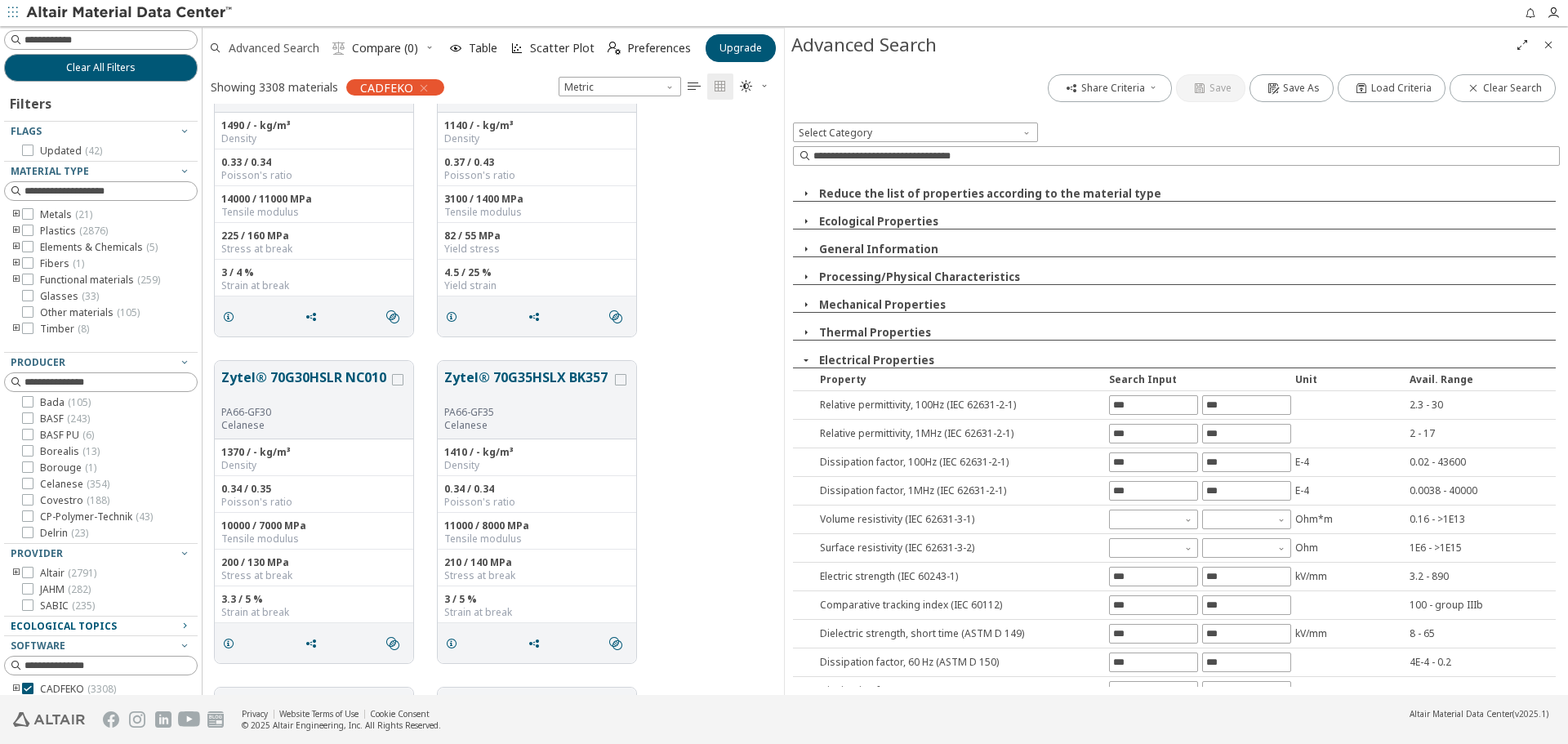
scroll to position [579, 570]
click at [1537, 49] on button "Close" at bounding box center [1549, 45] width 26 height 26
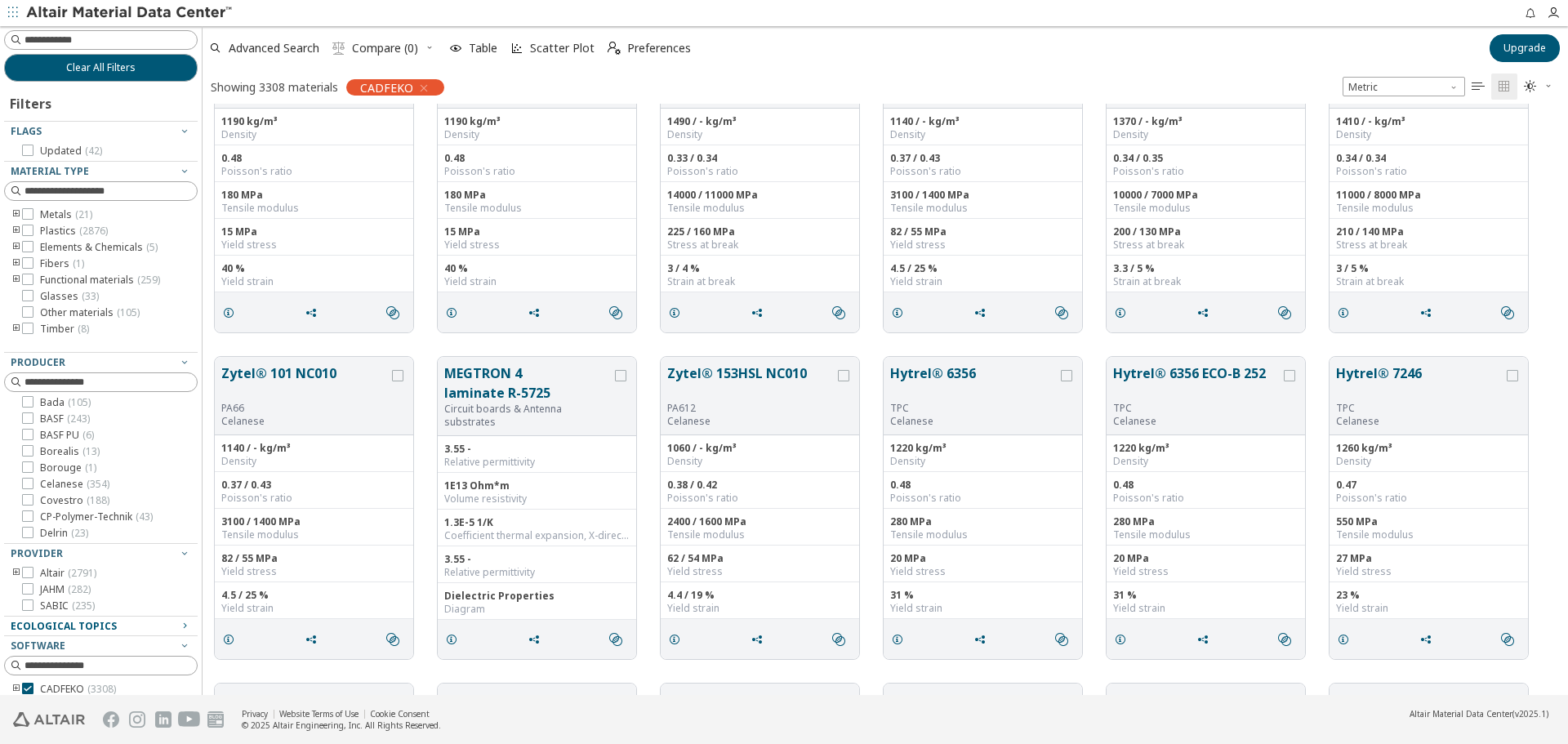
scroll to position [0, 0]
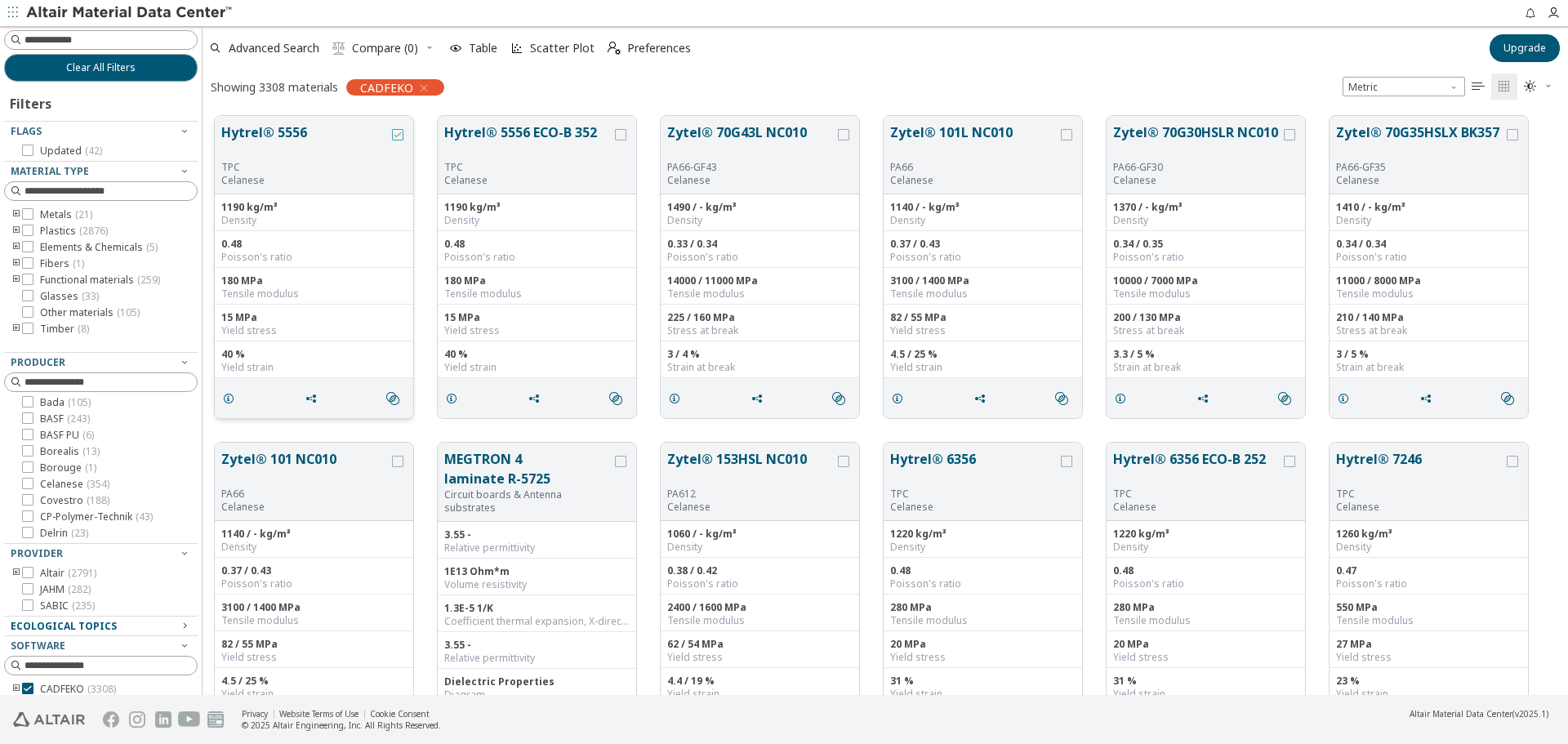
click at [398, 129] on div "grid" at bounding box center [397, 134] width 11 height 11
click at [622, 123] on div "grid" at bounding box center [621, 155] width 18 height 65
click at [621, 130] on icon "grid" at bounding box center [620, 134] width 11 height 11
click at [842, 137] on icon "grid" at bounding box center [843, 134] width 11 height 11
click at [372, 55] on span " Compare (3)" at bounding box center [375, 49] width 93 height 36
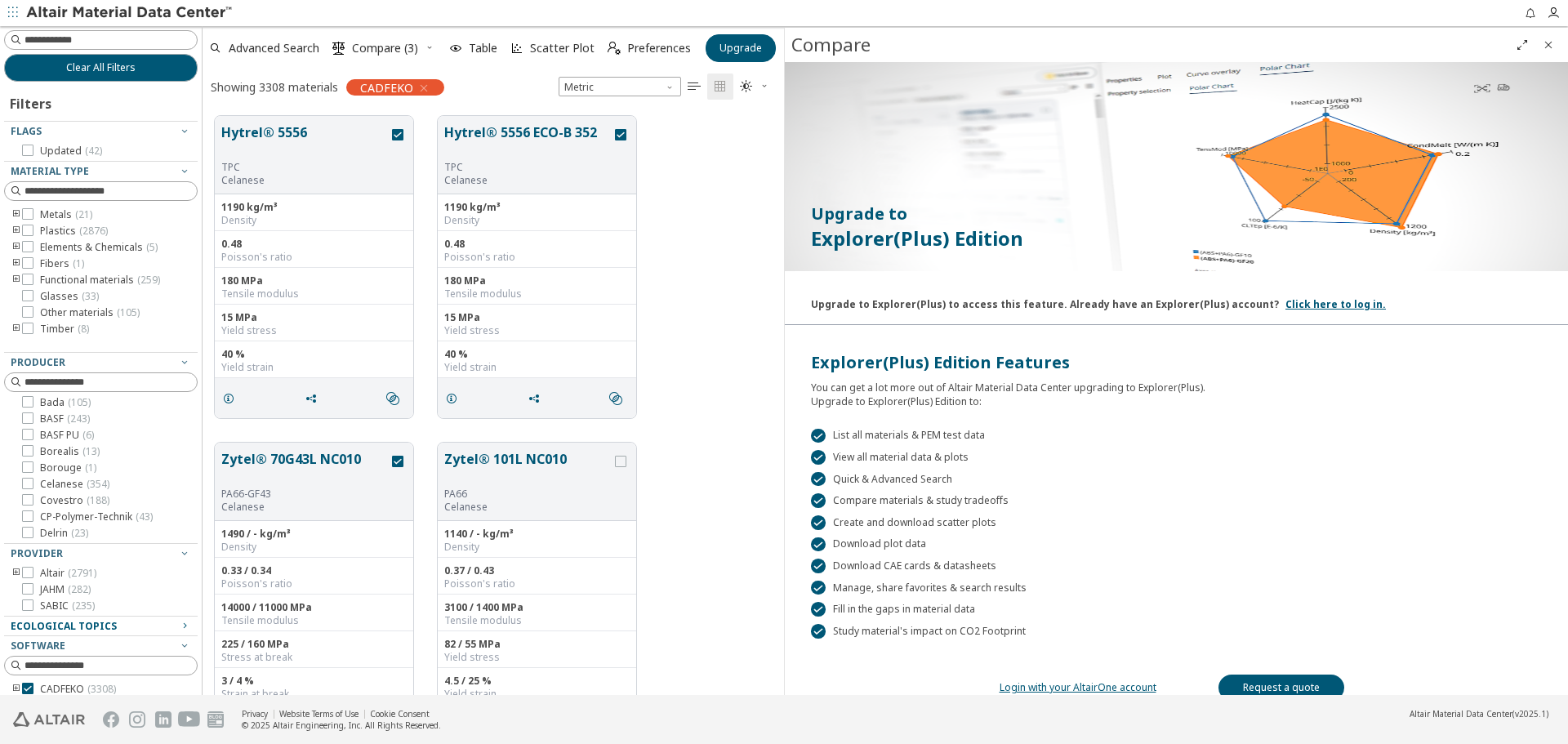
scroll to position [16, 0]
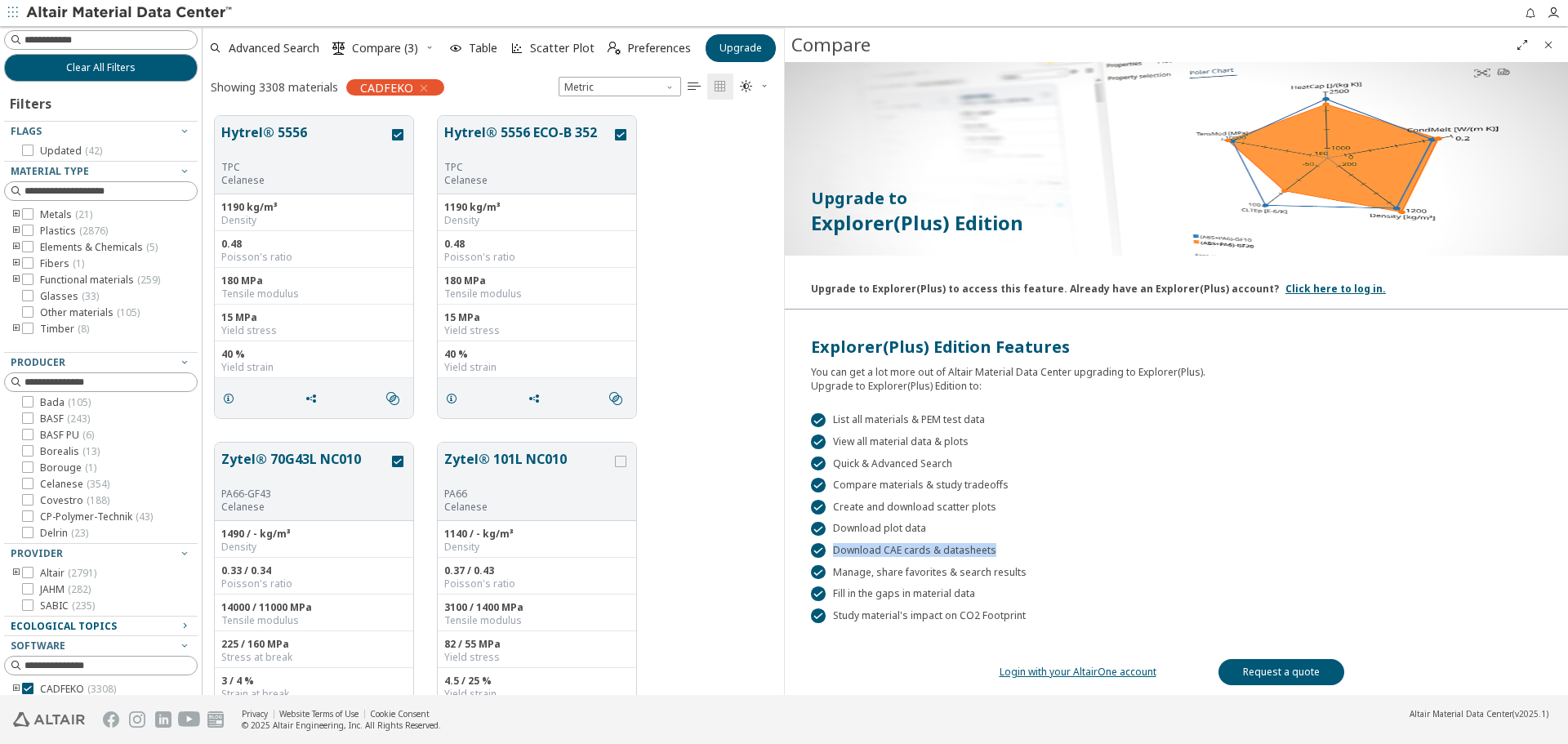
drag, startPoint x: 1006, startPoint y: 547, endPoint x: 989, endPoint y: 549, distance: 17.1
click at [989, 549] on div " Download CAE cards & datasheets" at bounding box center [1177, 550] width 731 height 15
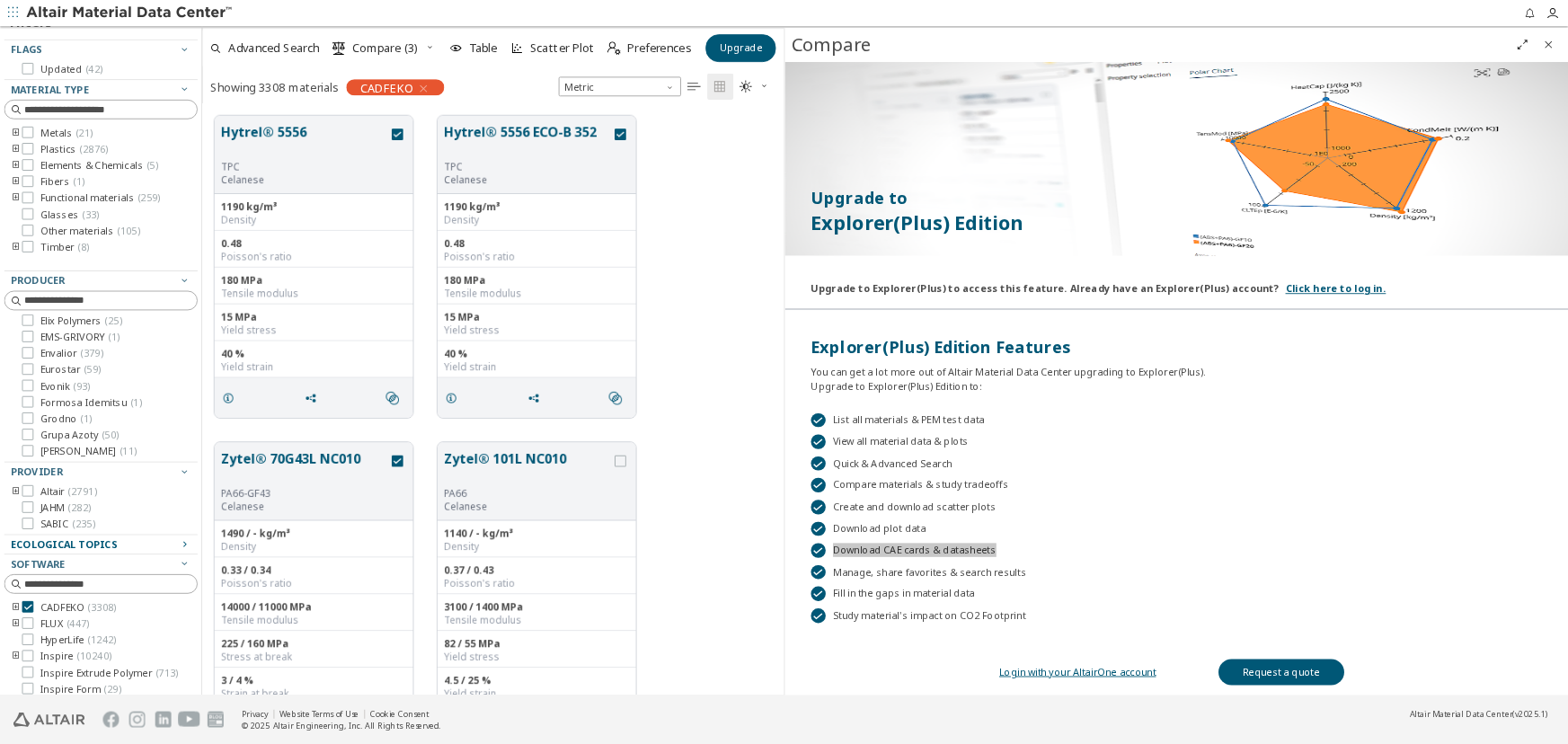
scroll to position [168, 0]
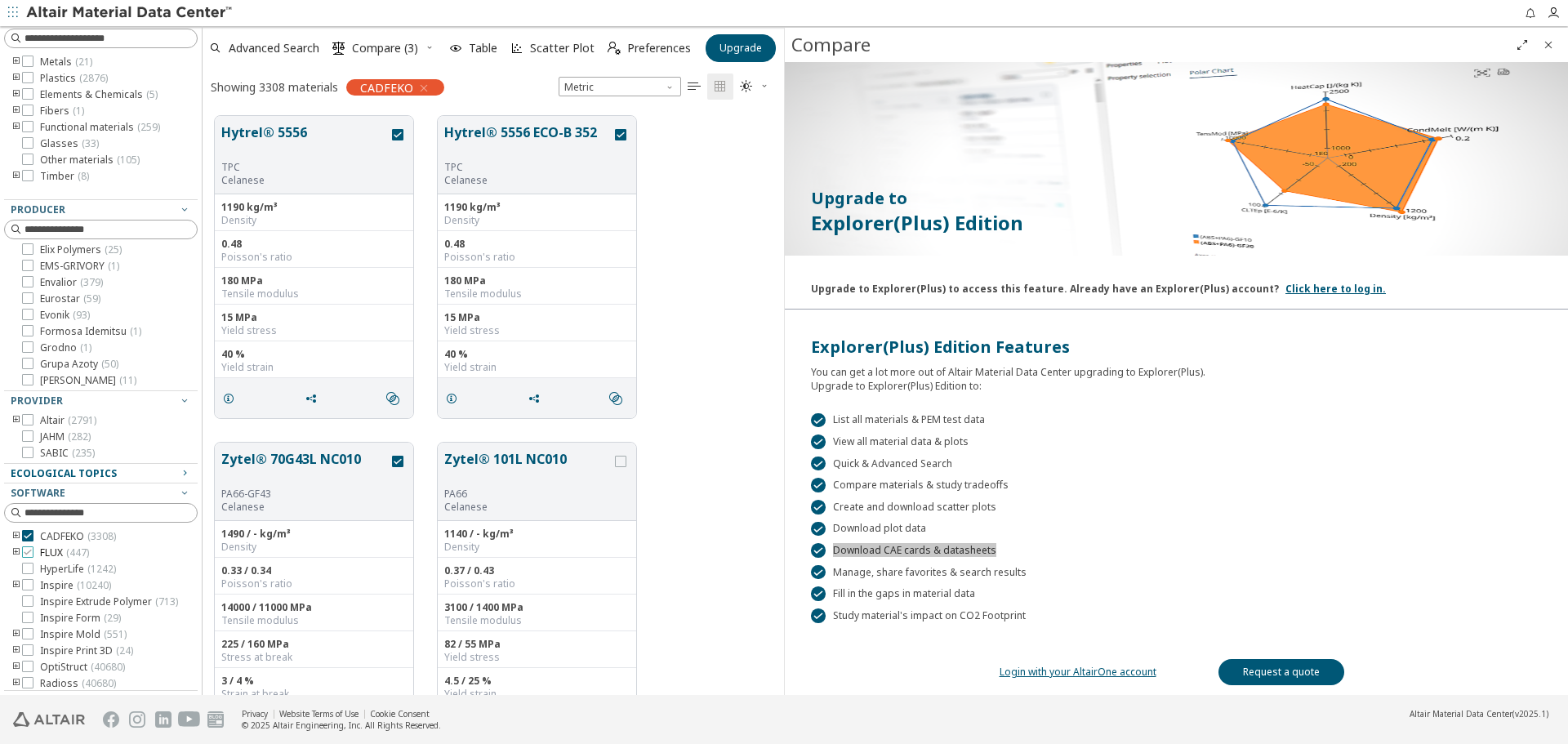
click at [46, 553] on span "FLUX ( 447 )" at bounding box center [64, 553] width 49 height 13
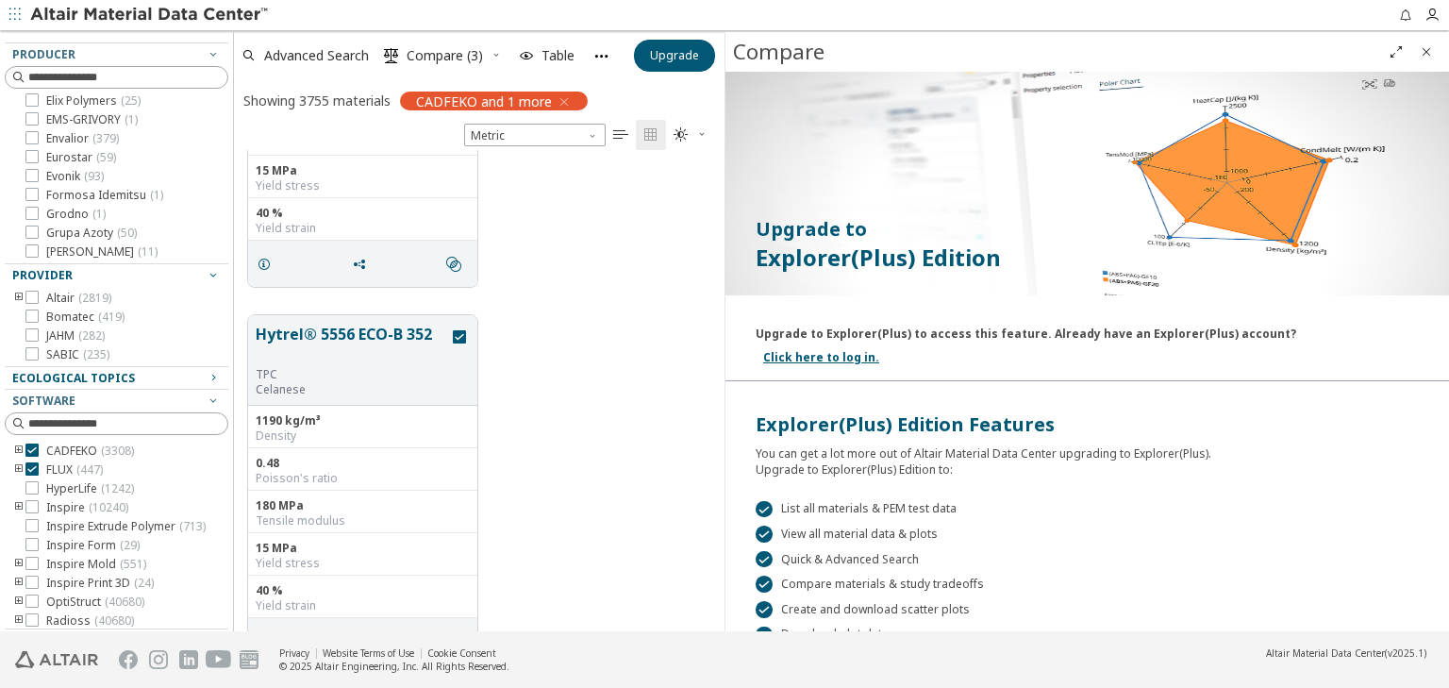
scroll to position [366, 0]
click at [545, 224] on div "Hytrel® 5556 TPC Celanese 1190 kg/m³ Density 0.48 Poisson's ratio 180 MPa Tensi…" at bounding box center [479, 112] width 491 height 377
click at [58, 471] on span "FLUX ( 447 )" at bounding box center [74, 467] width 57 height 15
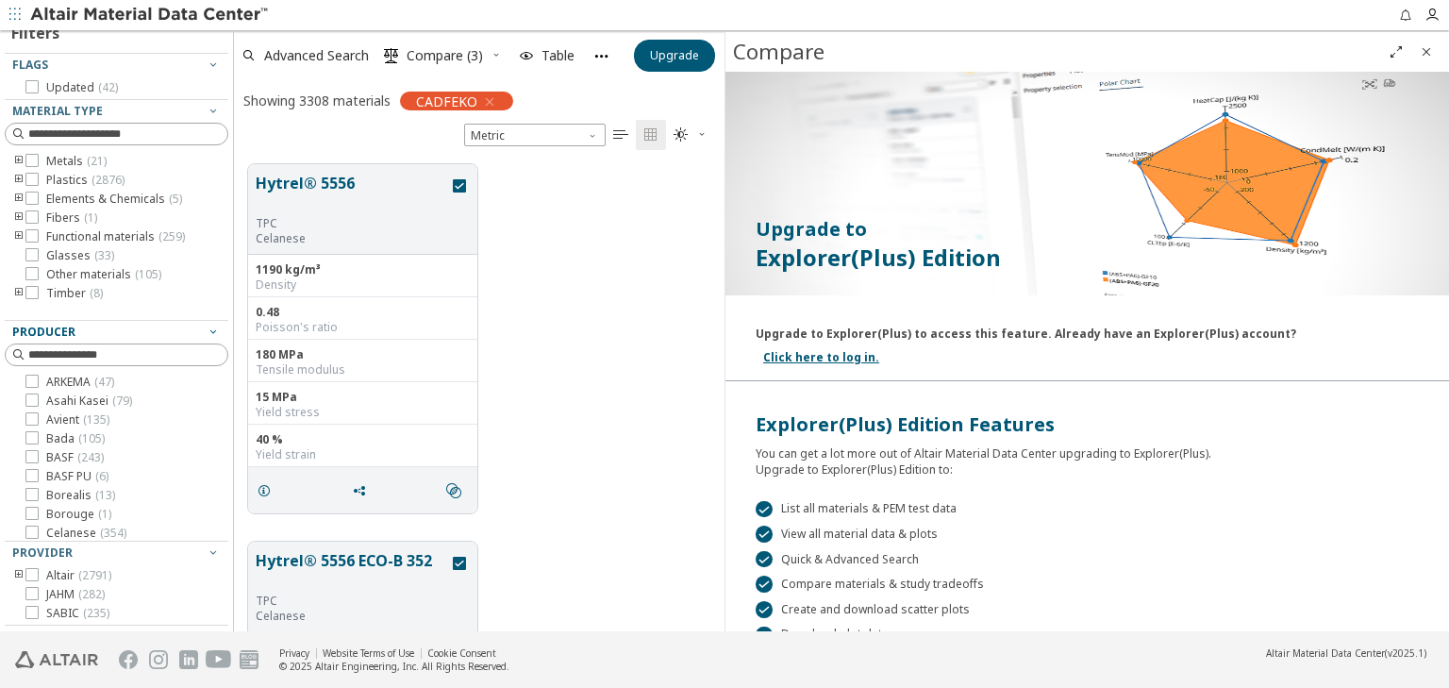
scroll to position [121, 0]
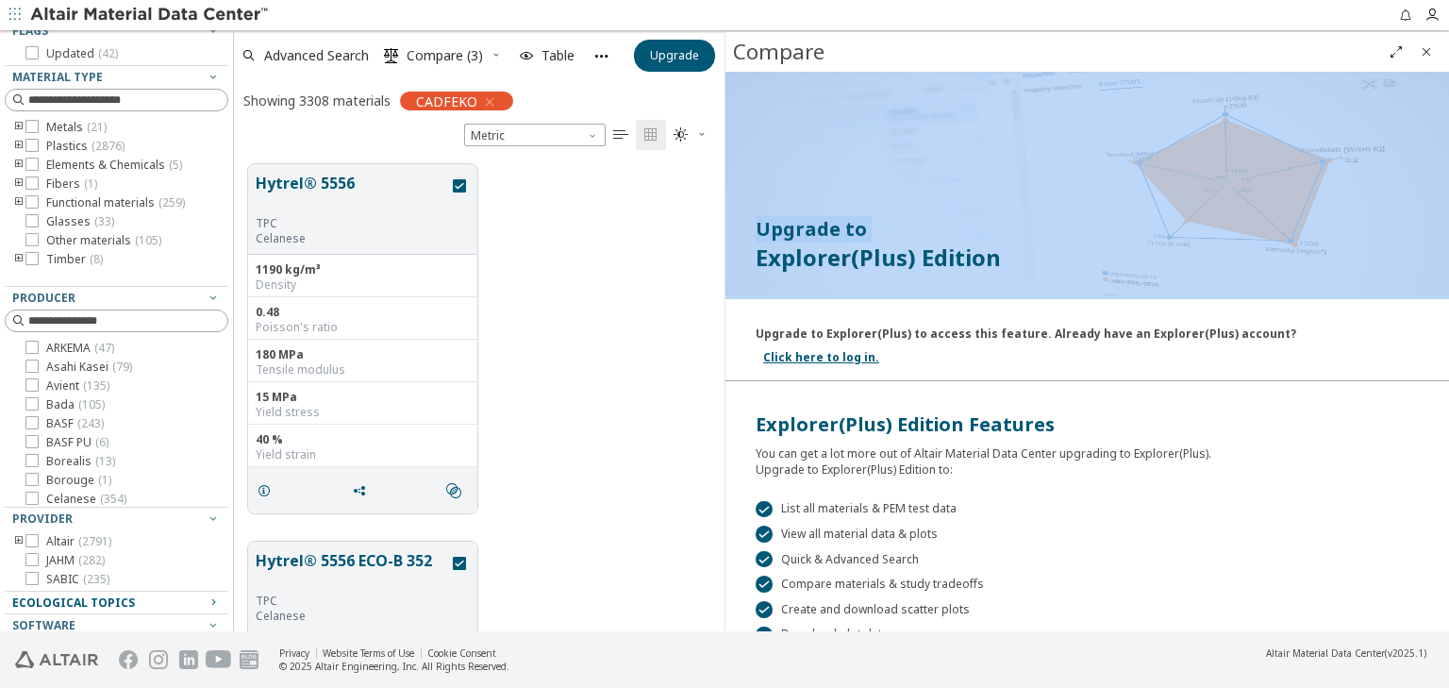
drag, startPoint x: 758, startPoint y: 257, endPoint x: 998, endPoint y: 264, distance: 240.7
click at [998, 264] on div "Upgrade to Explorer(Plus) Edition Upgrade to Explorer(Plus) to access this feat…" at bounding box center [1087, 440] width 724 height 773
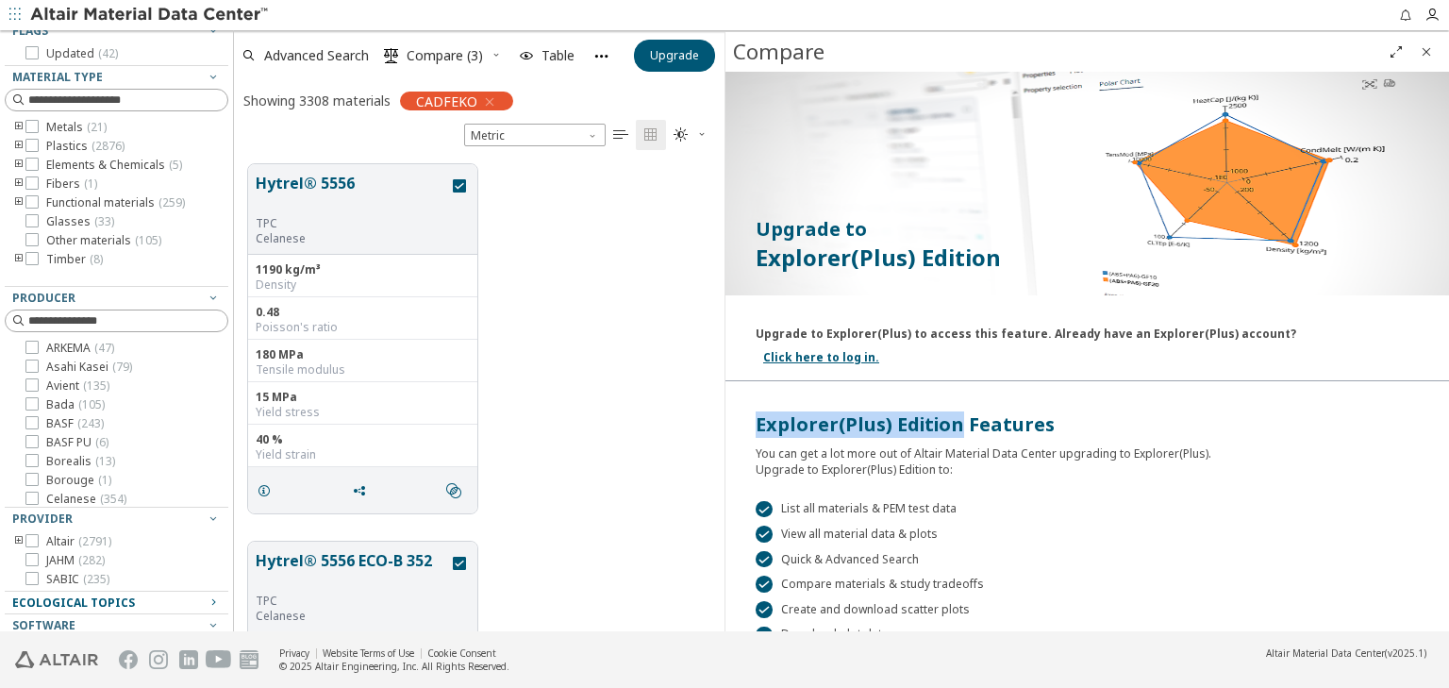
drag, startPoint x: 750, startPoint y: 395, endPoint x: 956, endPoint y: 393, distance: 205.7
click at [956, 393] on div "Explorer(Plus) Edition Features You can get a lot more out of Altair Material D…" at bounding box center [1087, 429] width 724 height 96
copy div "Explorer(Plus) Edition"
click at [1108, 439] on div "You can get a lot more out of Altair Material Data Center upgrading to Explorer…" at bounding box center [1087, 458] width 663 height 40
drag, startPoint x: 1130, startPoint y: 426, endPoint x: 1202, endPoint y: 426, distance: 71.7
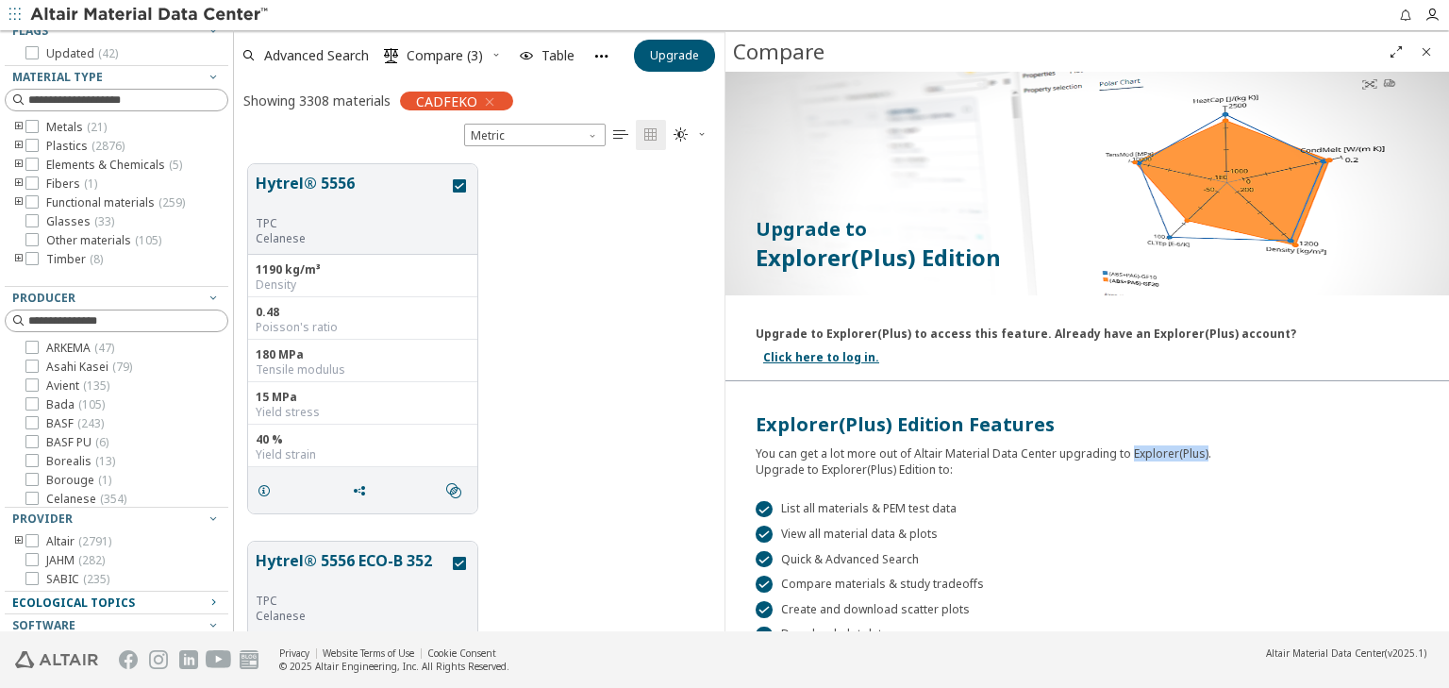
click at [1202, 438] on div "You can get a lot more out of Altair Material Data Center upgrading to Explorer…" at bounding box center [1087, 458] width 663 height 40
copy div "Explorer(Plus)"
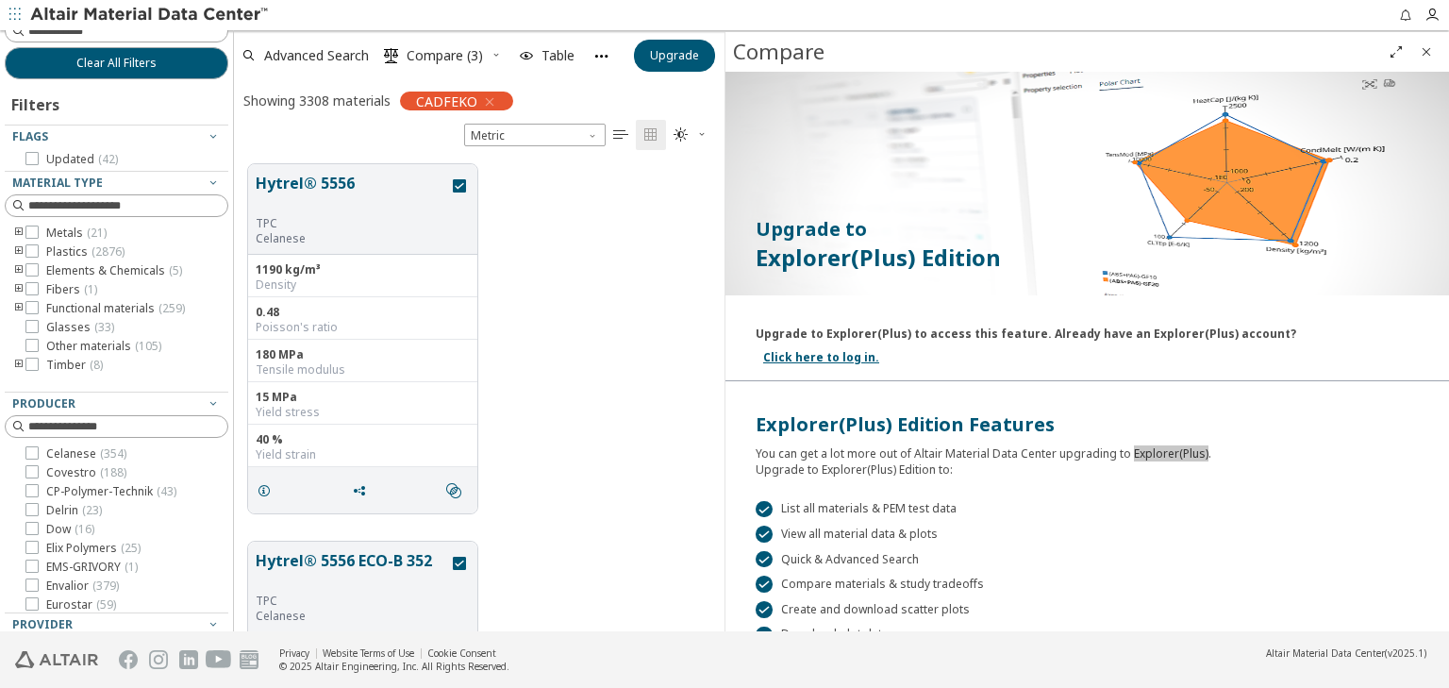
scroll to position [0, 0]
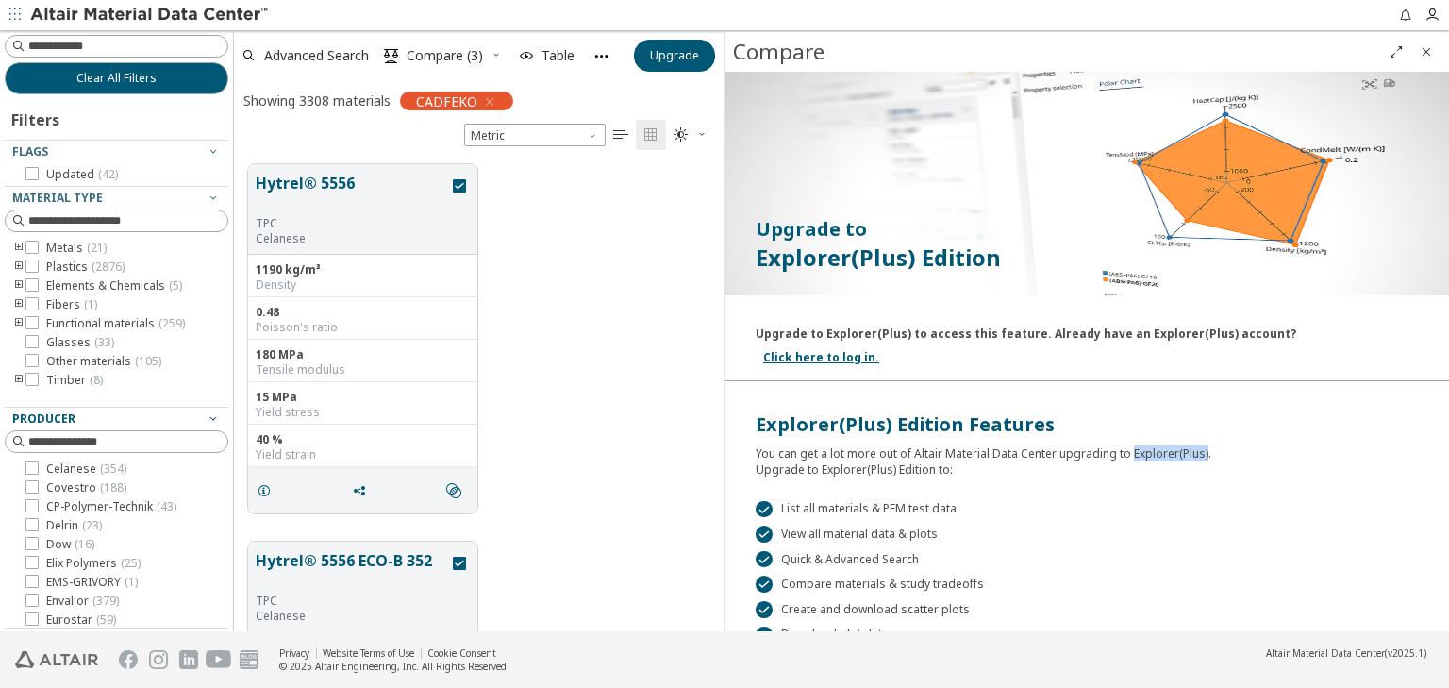
click at [206, 419] on icon "button" at bounding box center [213, 417] width 15 height 15
click at [206, 440] on icon "button" at bounding box center [213, 440] width 15 height 15
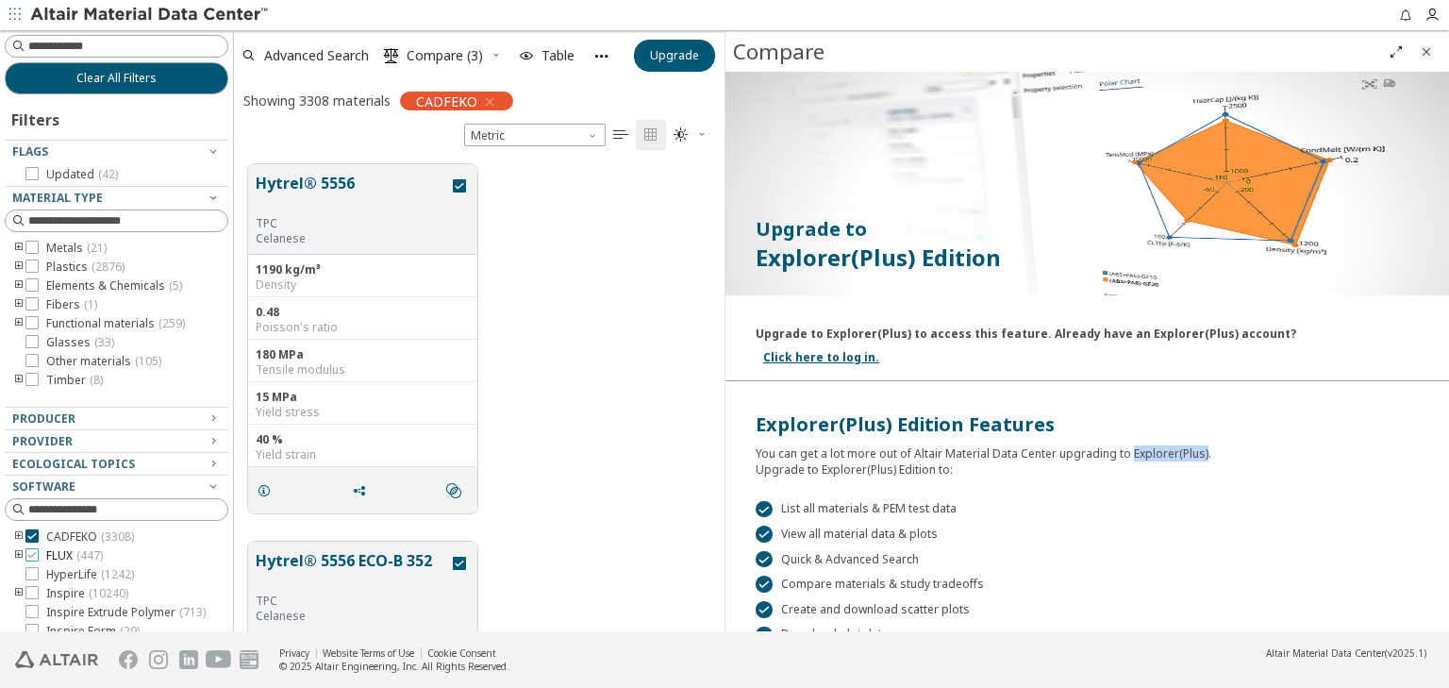
click at [57, 556] on span "FLUX ( 447 )" at bounding box center [74, 555] width 57 height 15
click at [70, 540] on span "CADFEKO ( 3308 )" at bounding box center [90, 536] width 88 height 15
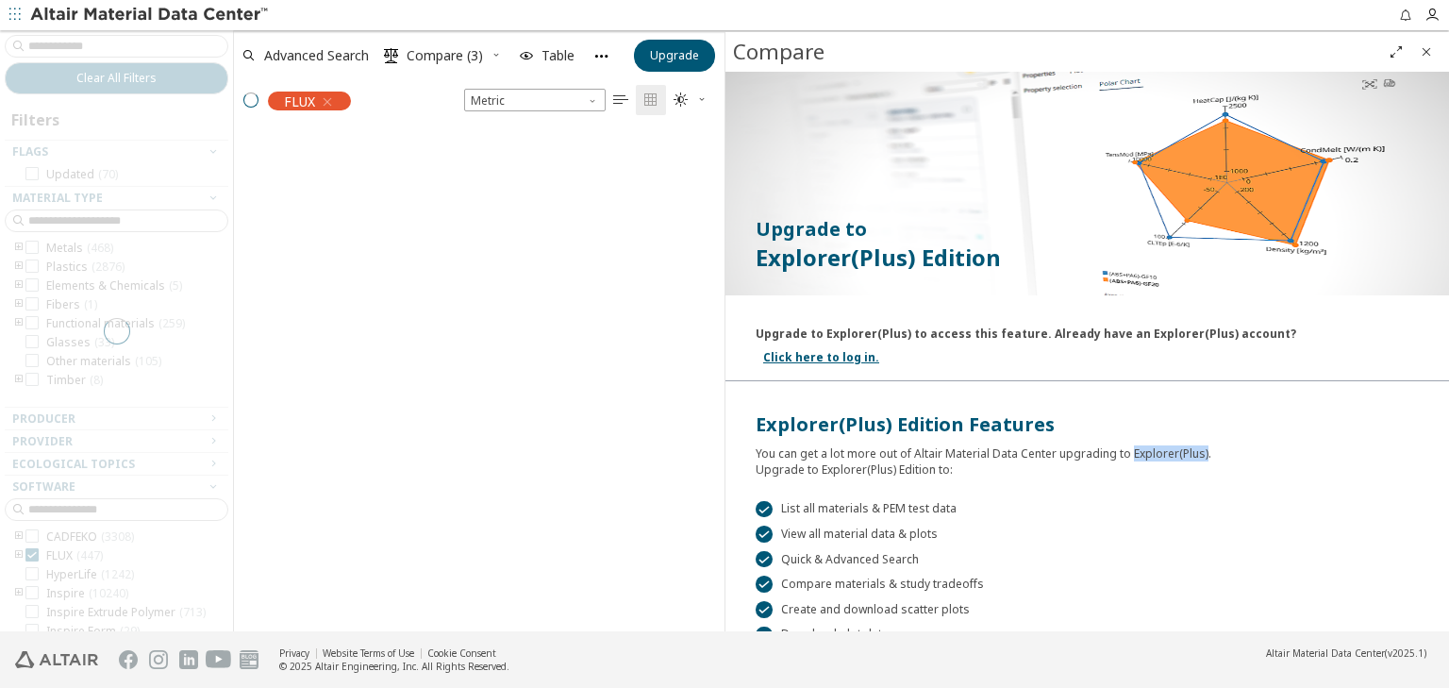
scroll to position [471, 479]
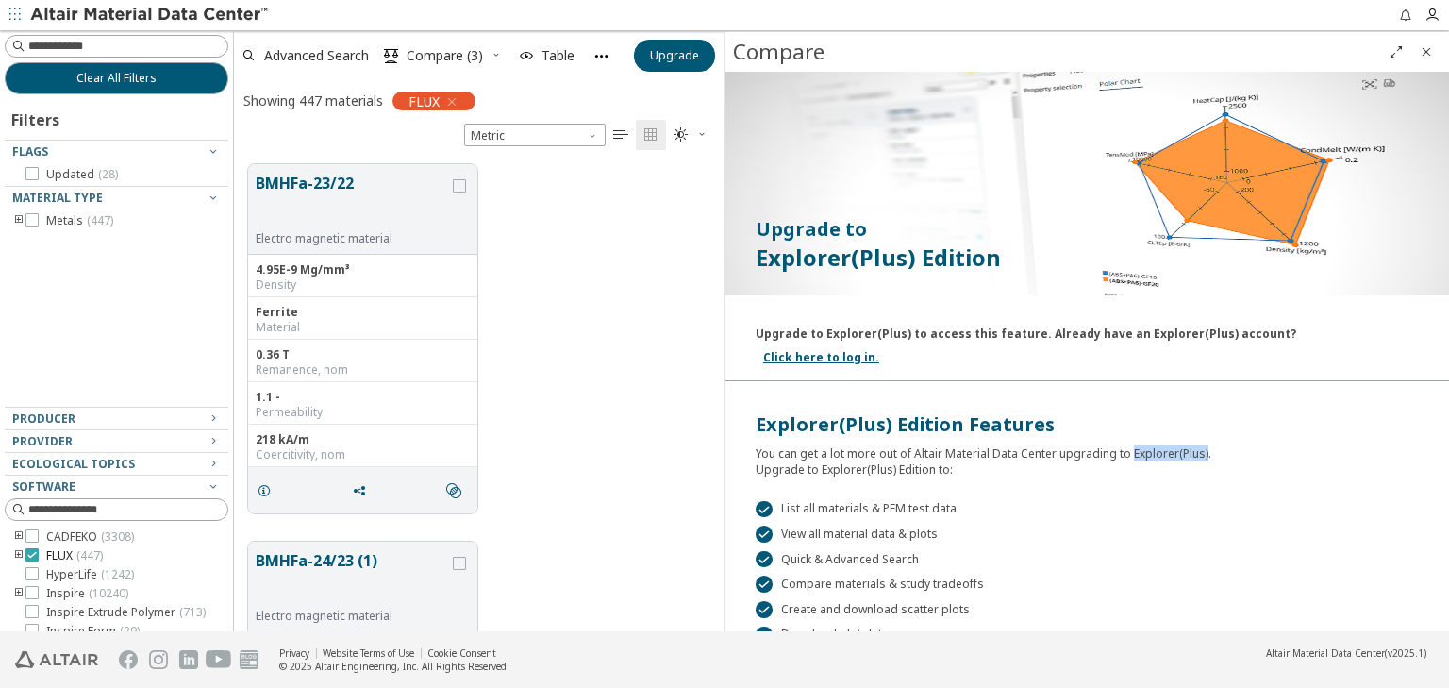
click at [35, 553] on icon at bounding box center [31, 554] width 13 height 13
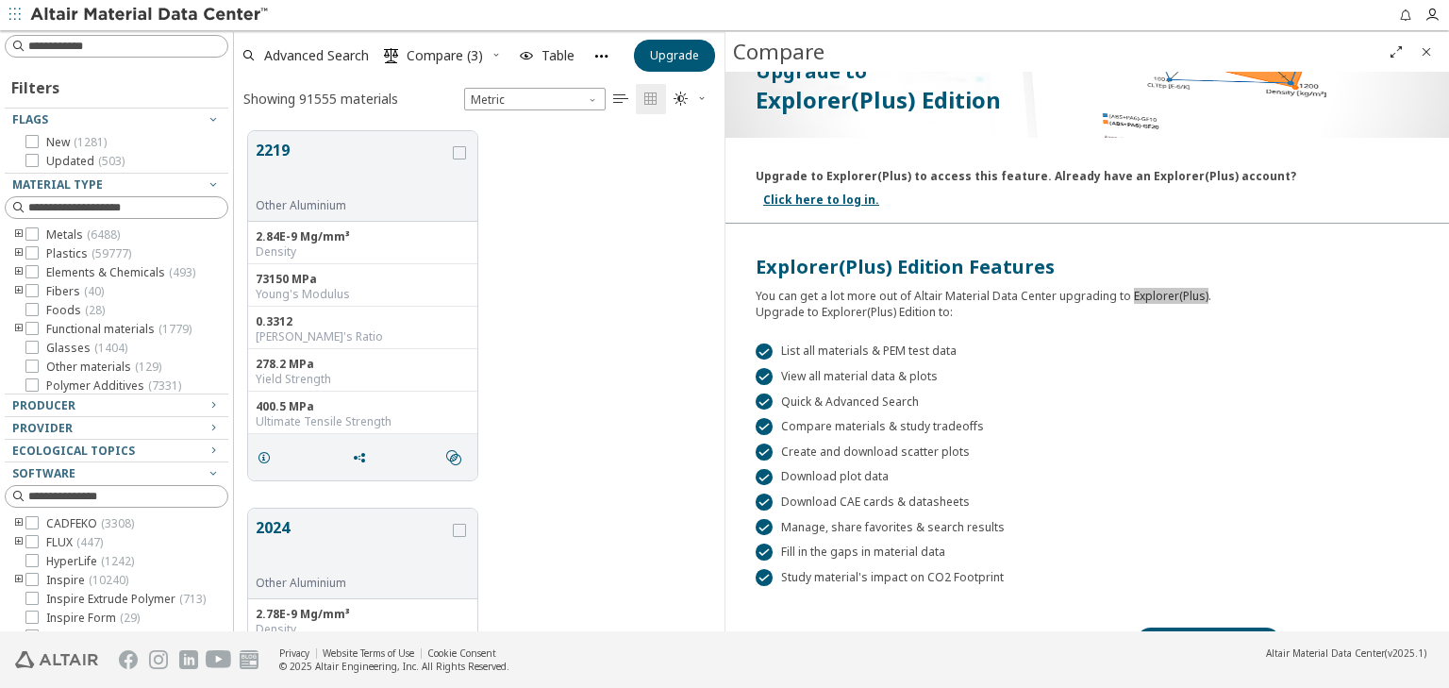
scroll to position [185, 0]
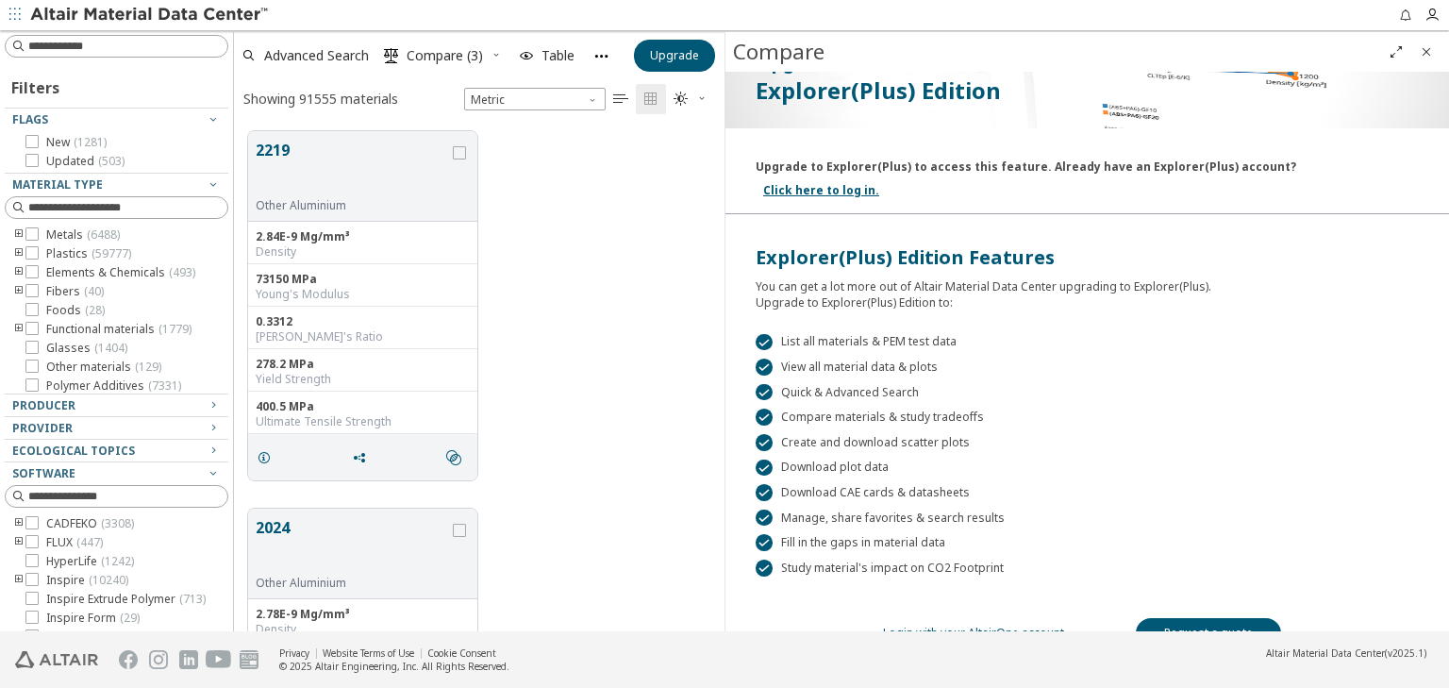
click at [1177, 408] on div " Compare materials & study tradeoffs" at bounding box center [1087, 416] width 663 height 17
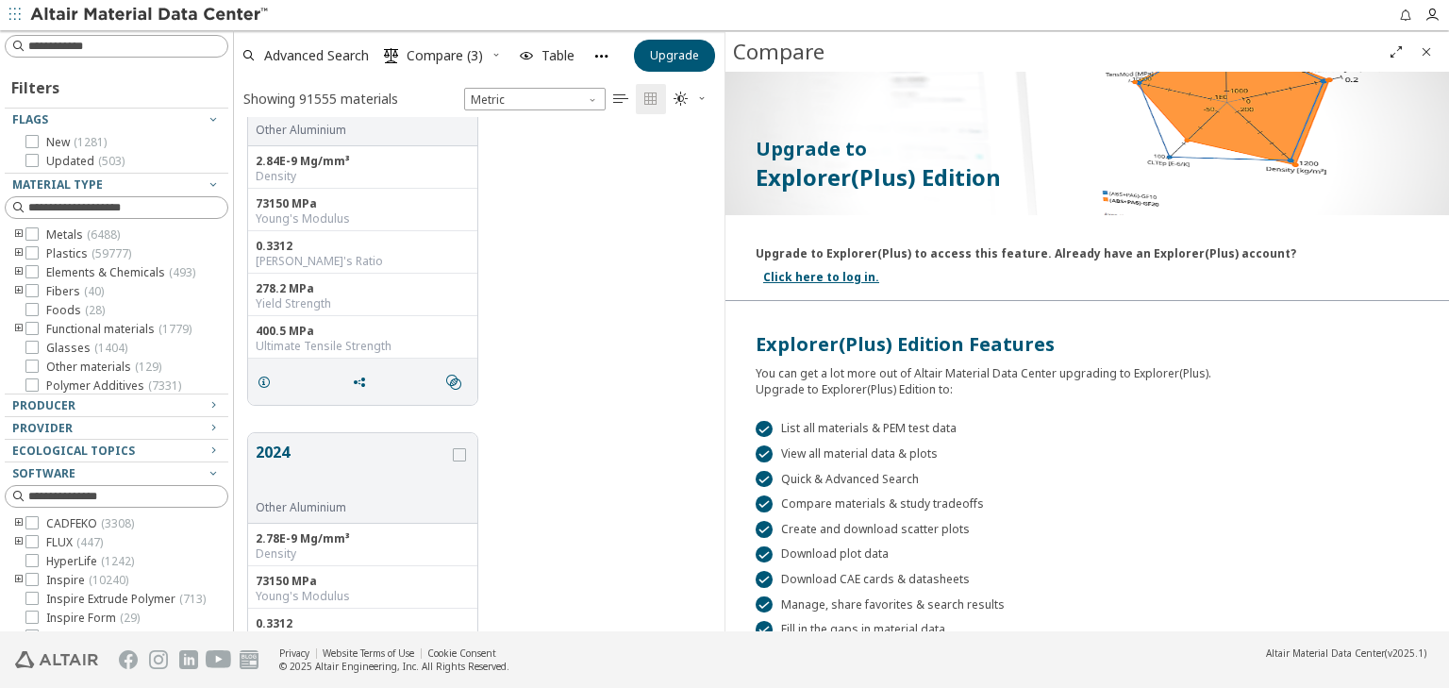
scroll to position [0, 0]
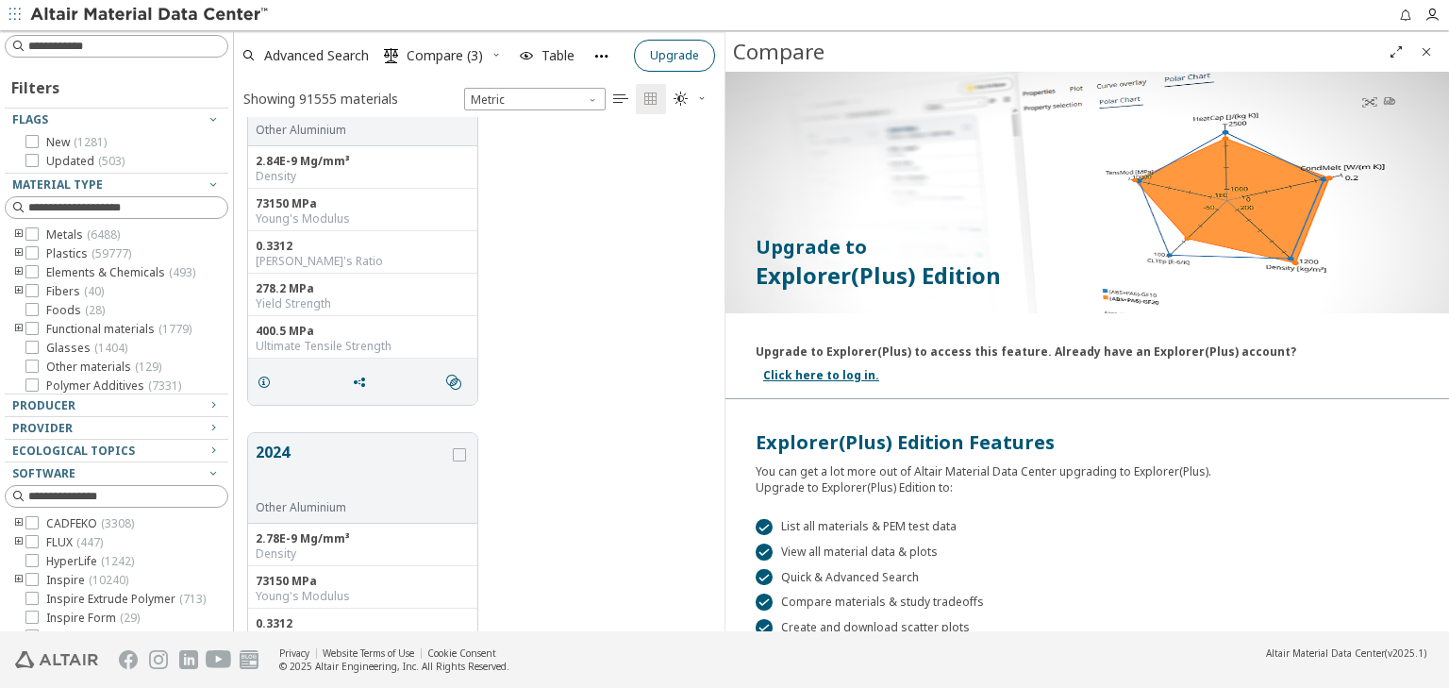
click at [1421, 53] on icon "Close" at bounding box center [1426, 51] width 15 height 15
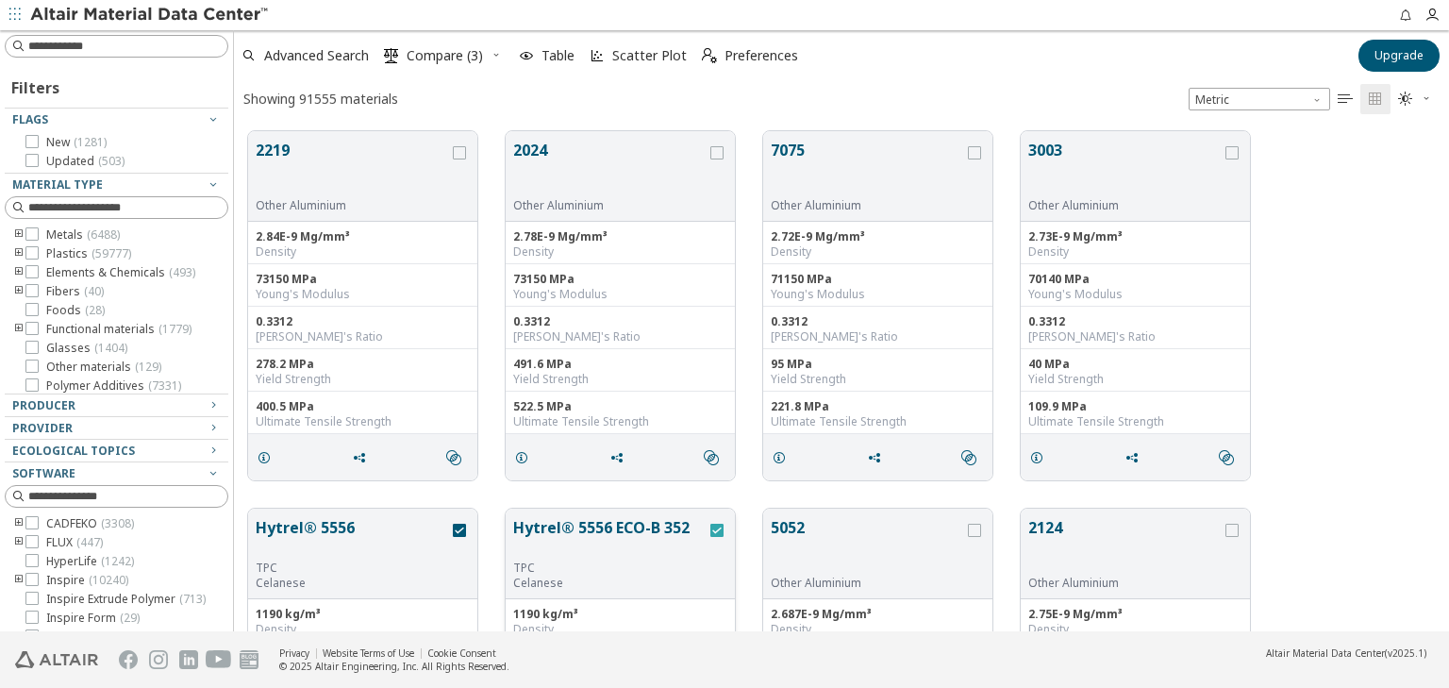
click at [713, 524] on icon "grid" at bounding box center [716, 530] width 13 height 13
click at [457, 538] on div "grid" at bounding box center [459, 553] width 21 height 75
click at [463, 525] on icon "grid" at bounding box center [459, 530] width 13 height 13
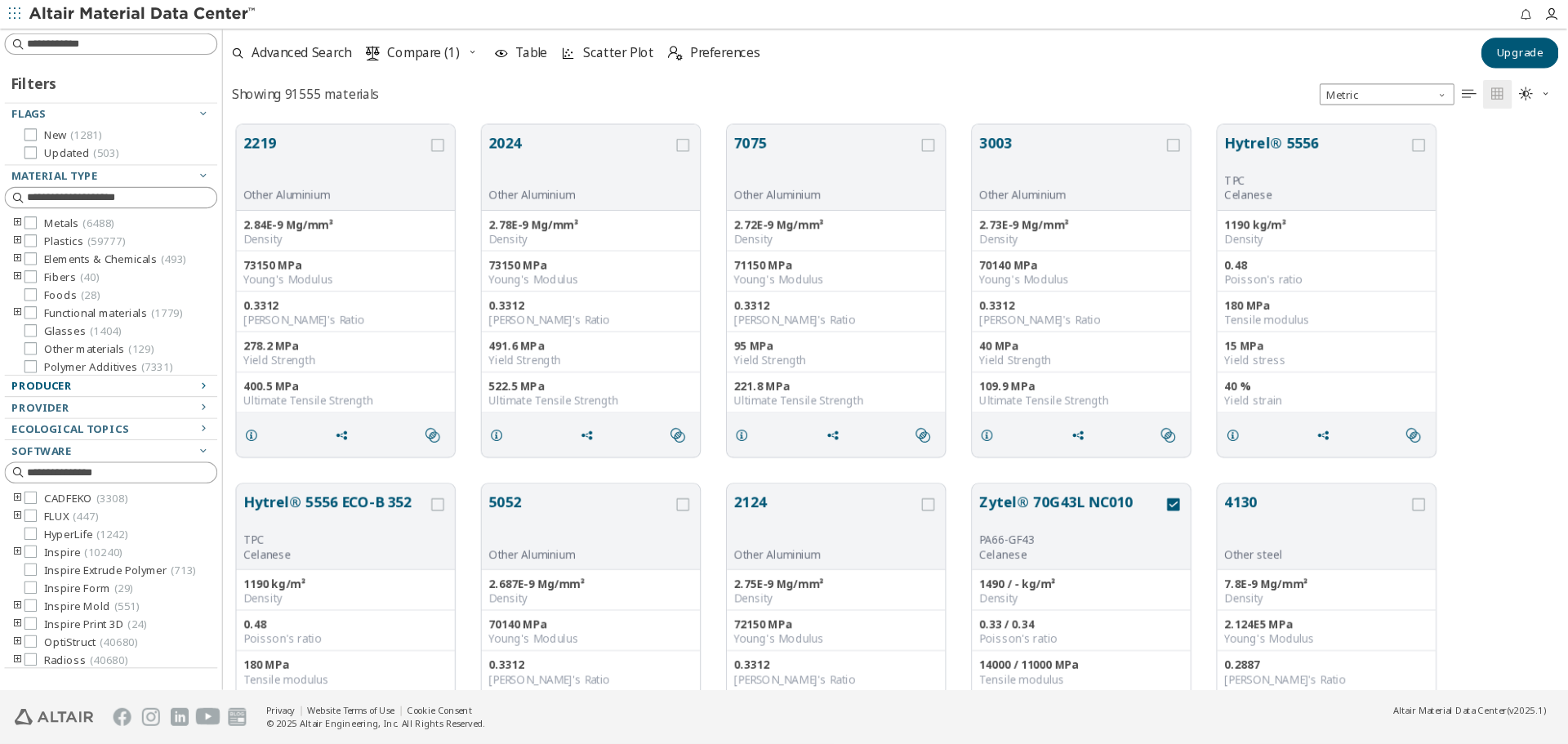
scroll to position [582, 1353]
